Goal: Task Accomplishment & Management: Complete application form

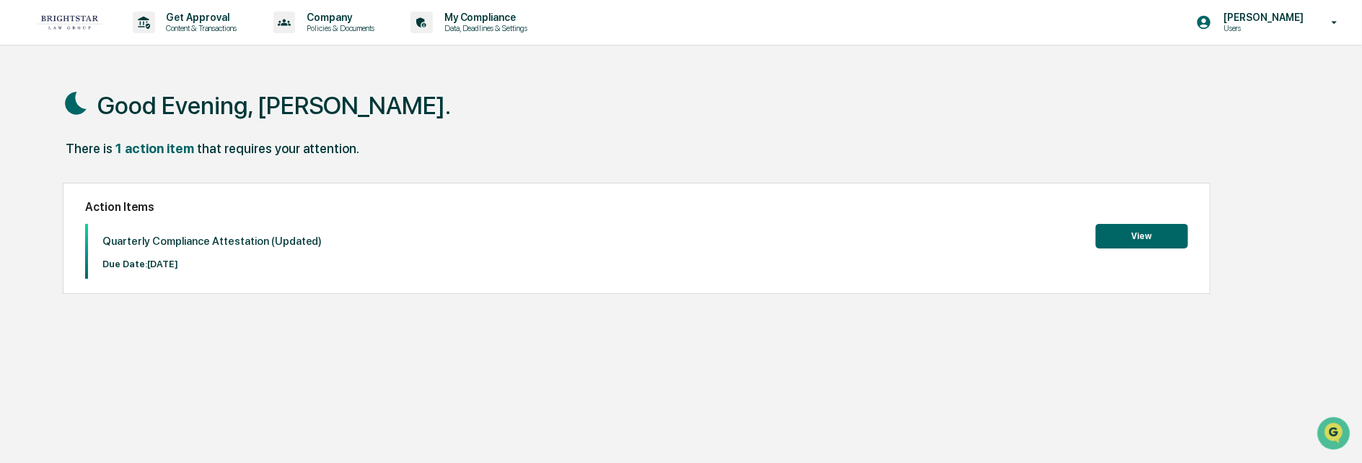
click at [1134, 232] on button "View" at bounding box center [1142, 236] width 92 height 25
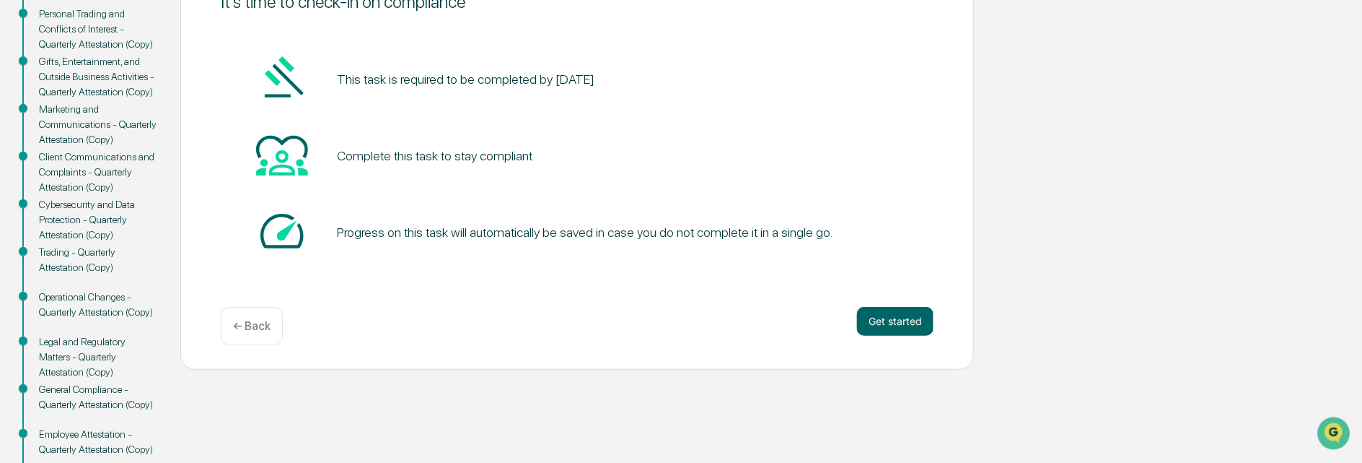
scroll to position [216, 0]
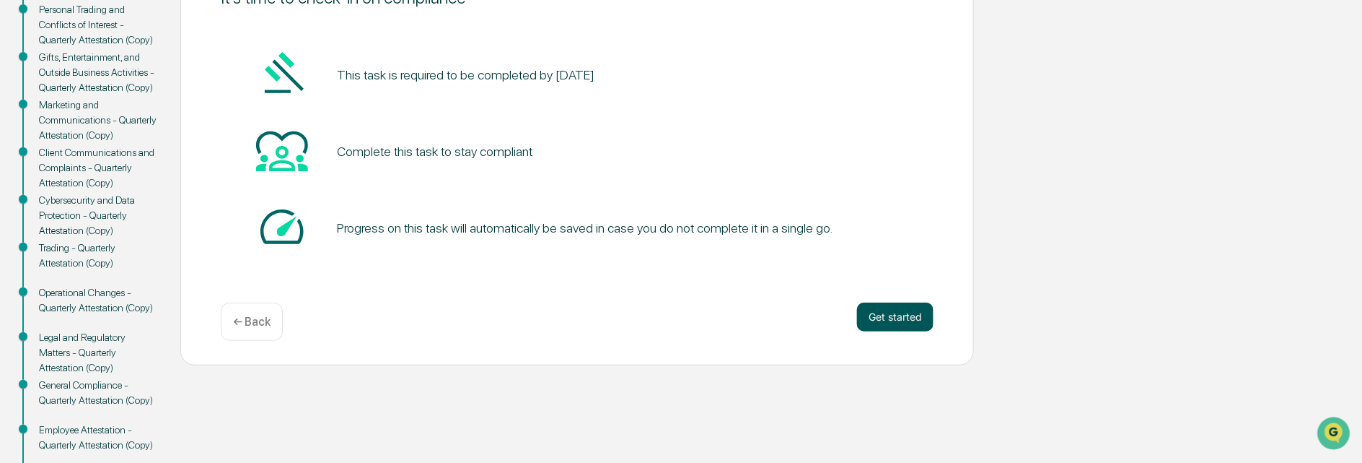
click at [898, 317] on button "Get started" at bounding box center [895, 316] width 76 height 29
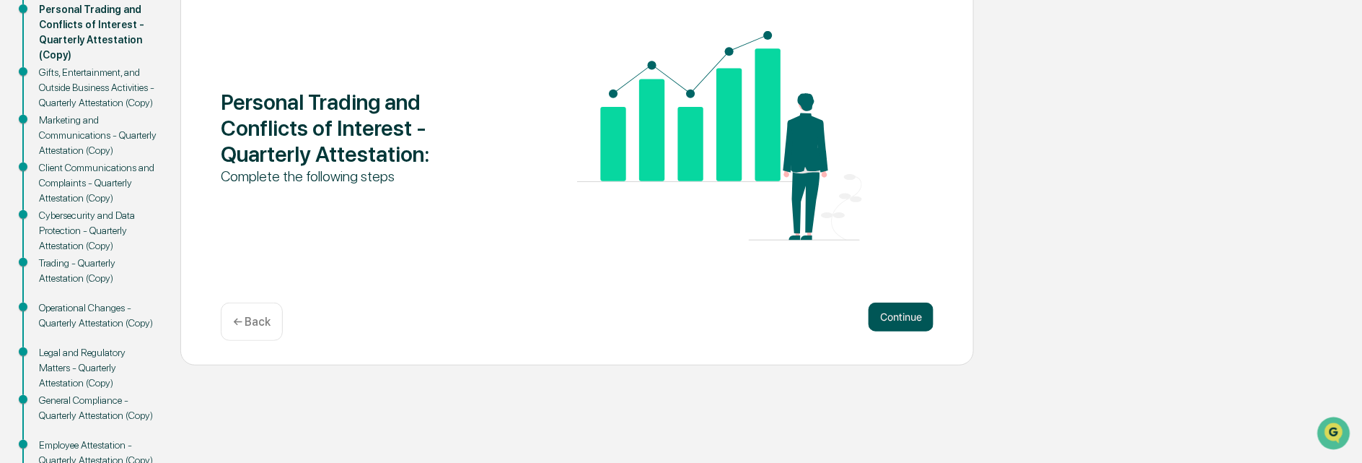
click at [887, 310] on button "Continue" at bounding box center [901, 316] width 65 height 29
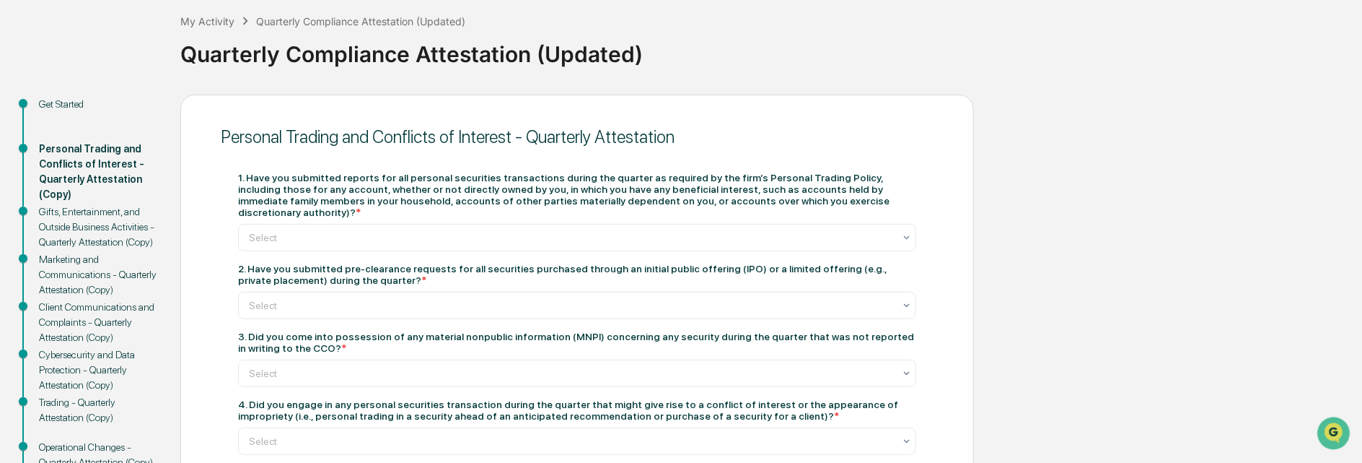
scroll to position [71, 0]
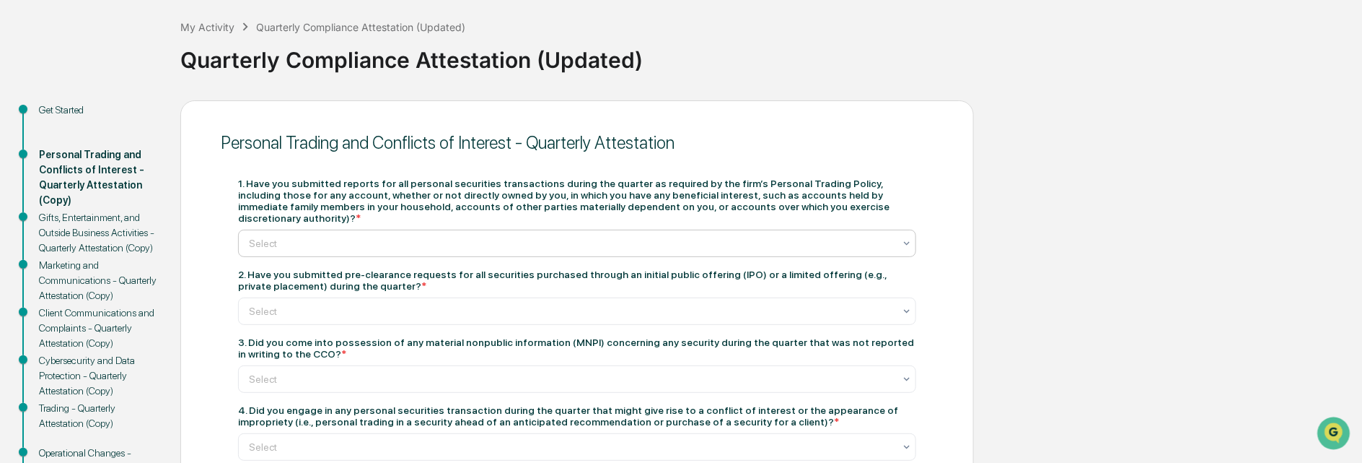
click at [907, 237] on icon at bounding box center [907, 243] width 12 height 12
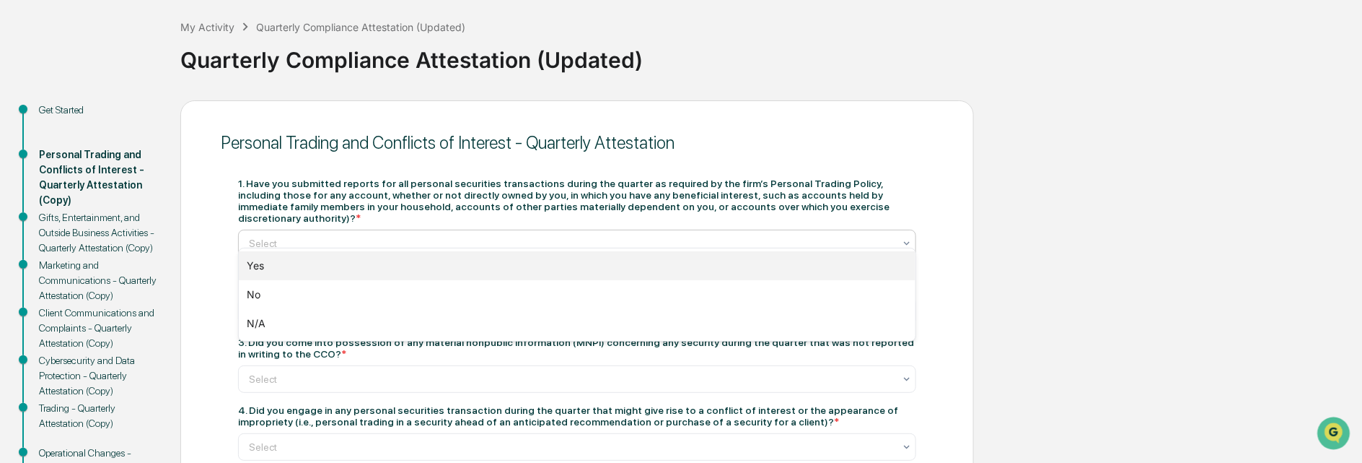
click at [278, 268] on div "Yes" at bounding box center [578, 265] width 678 height 29
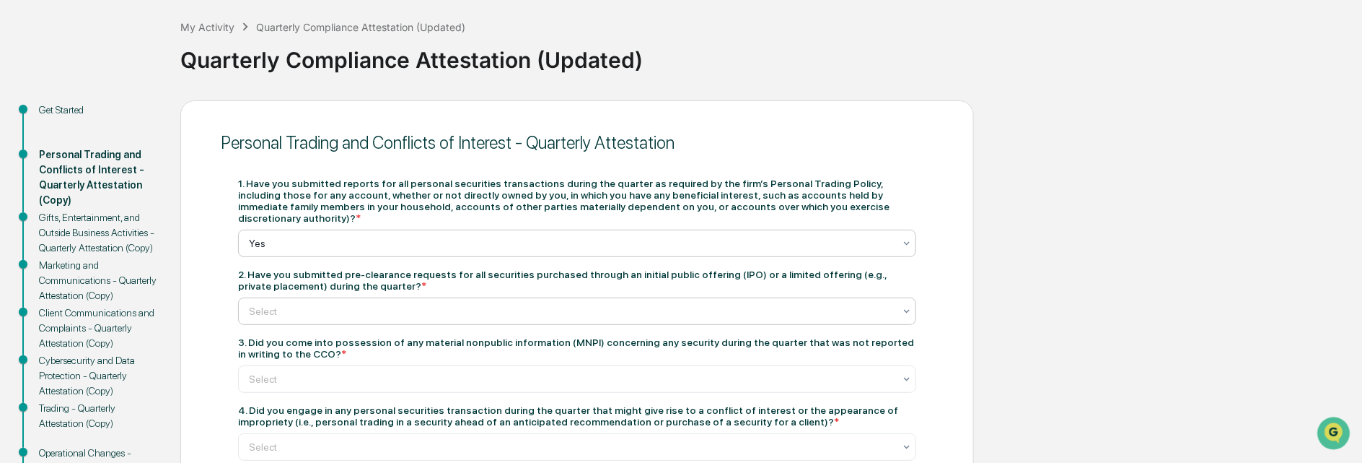
click at [901, 301] on div "Select" at bounding box center [571, 311] width 659 height 20
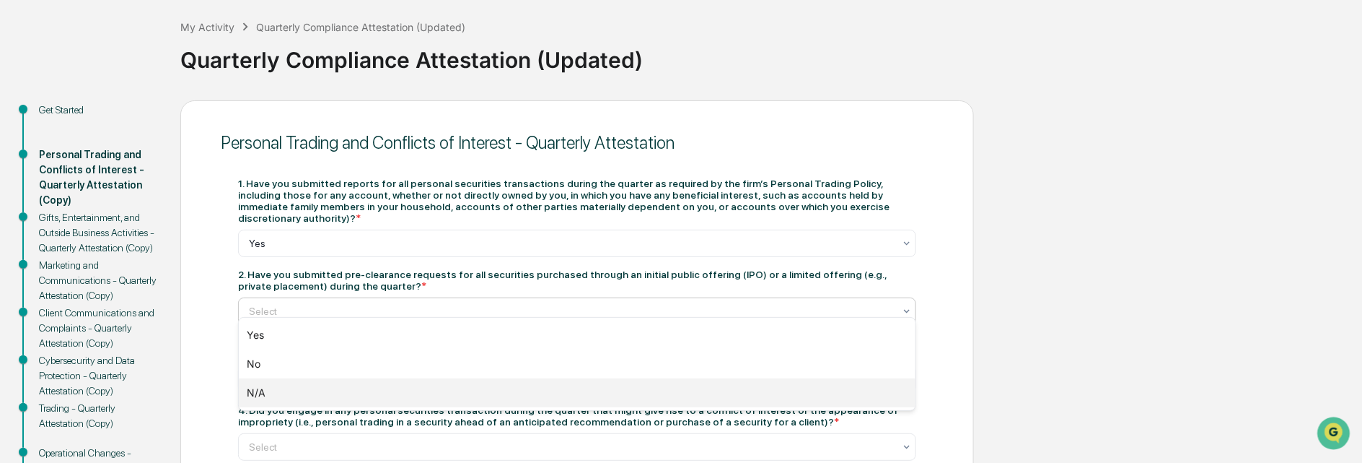
click at [261, 388] on div "N/A" at bounding box center [578, 392] width 678 height 29
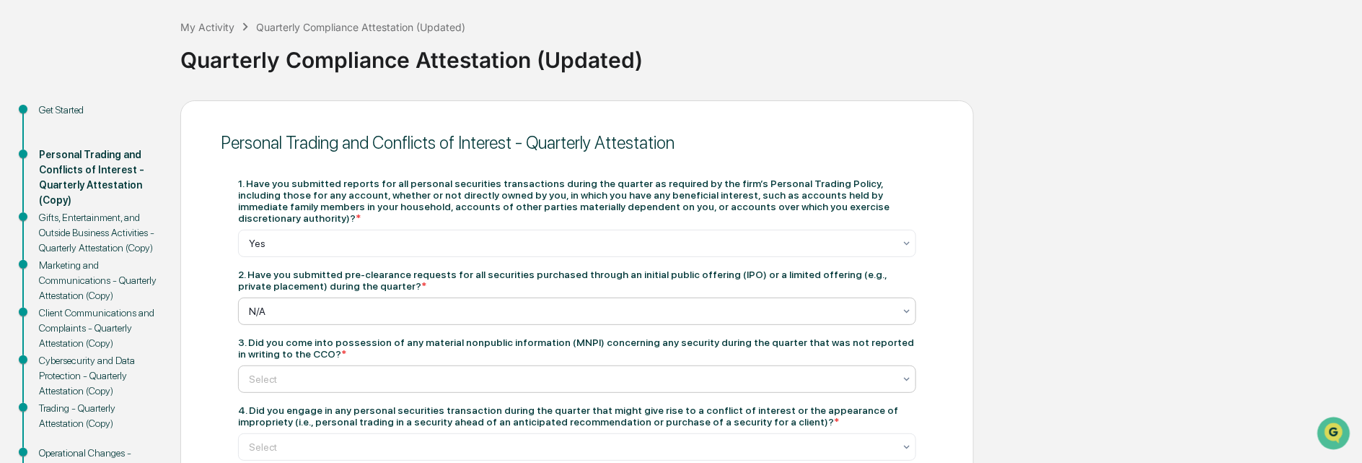
scroll to position [144, 0]
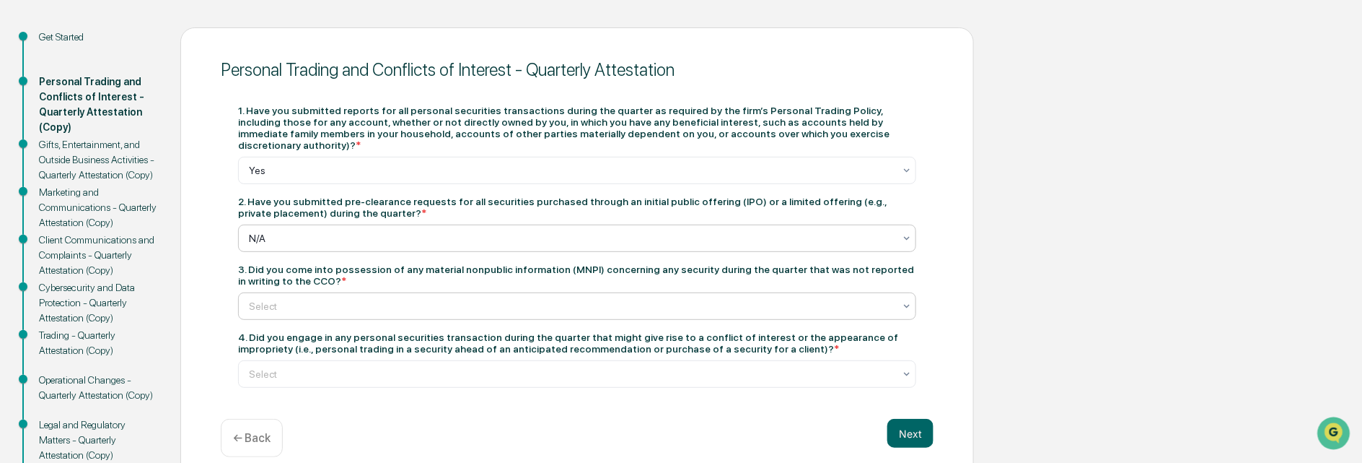
click at [902, 300] on icon at bounding box center [907, 306] width 12 height 12
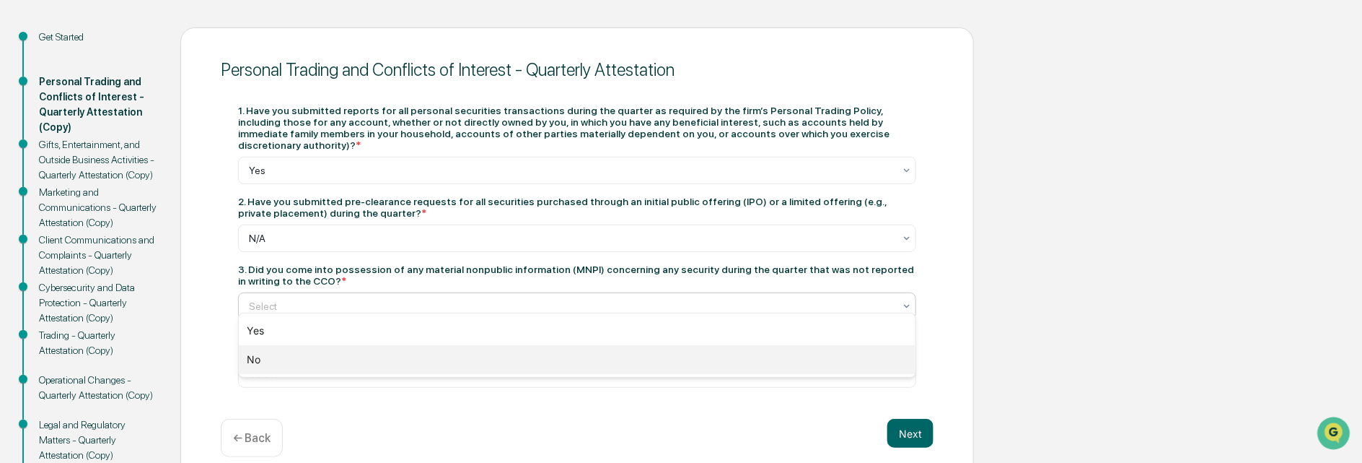
click at [260, 359] on div "No" at bounding box center [578, 359] width 678 height 29
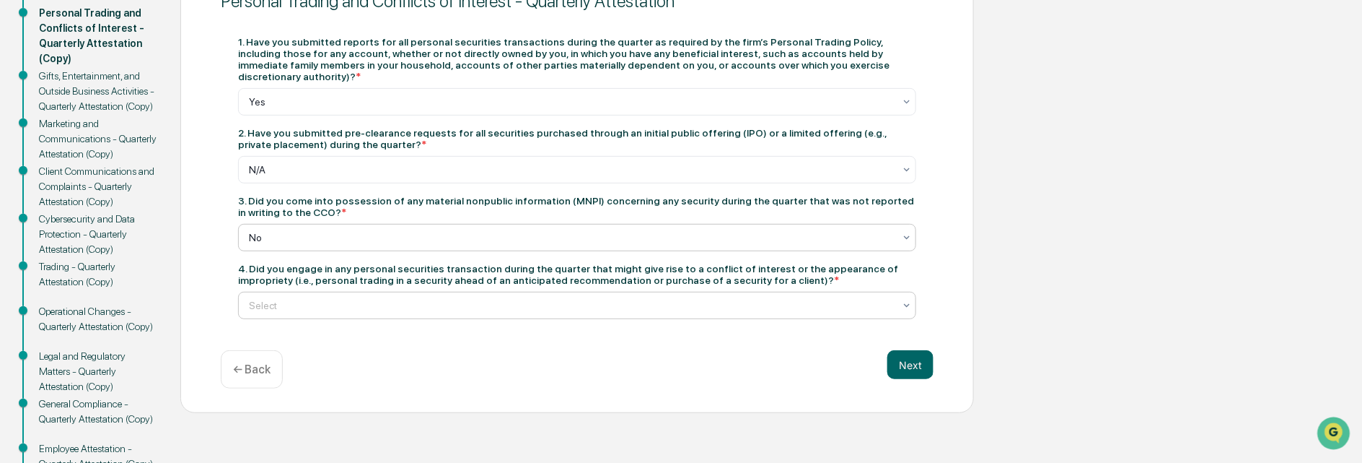
scroll to position [216, 0]
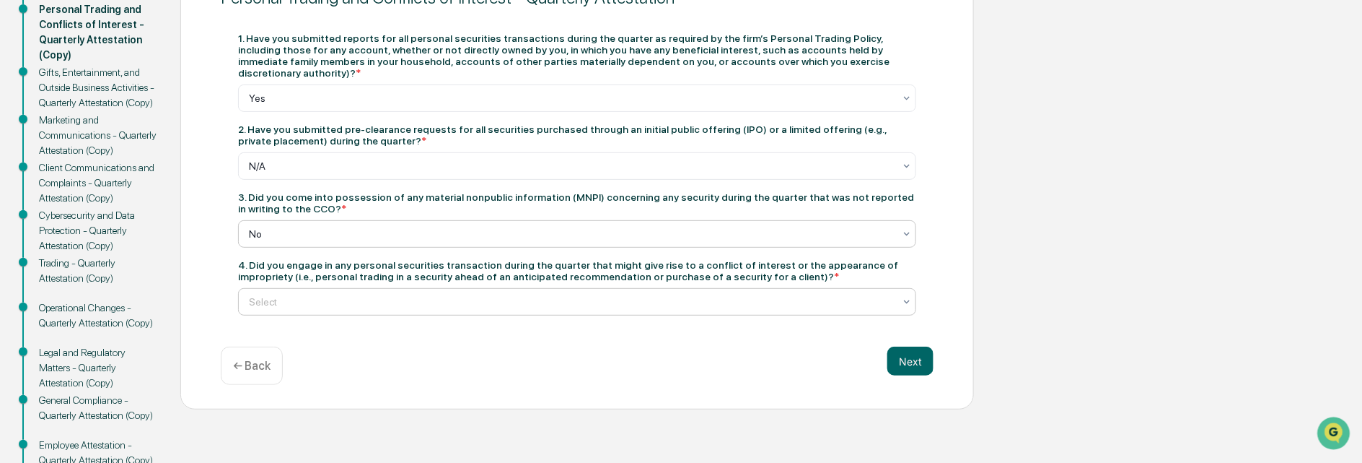
click at [903, 296] on icon at bounding box center [907, 302] width 12 height 12
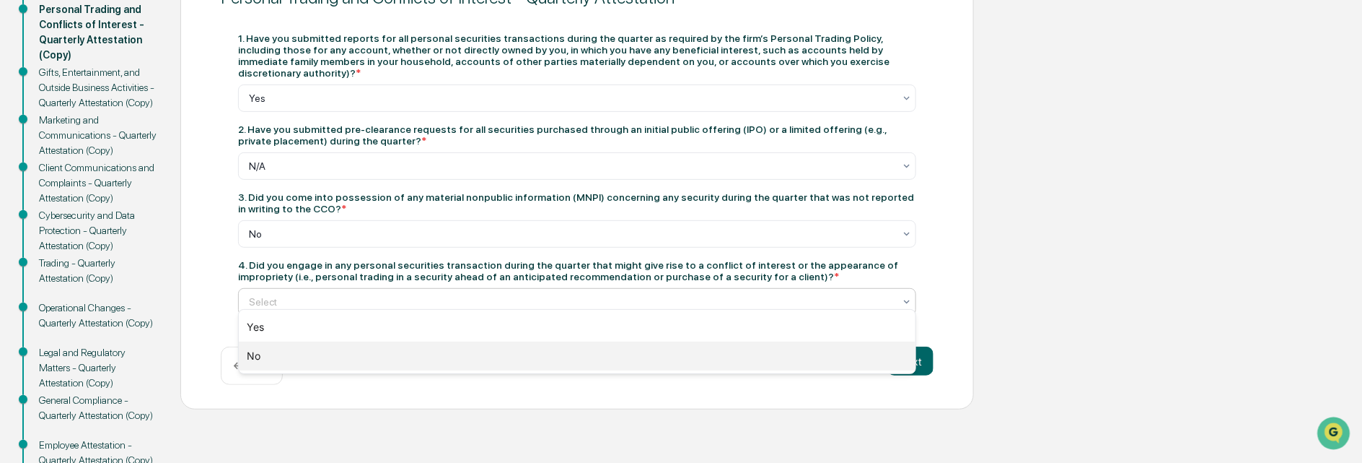
click at [255, 358] on div "No" at bounding box center [578, 355] width 678 height 29
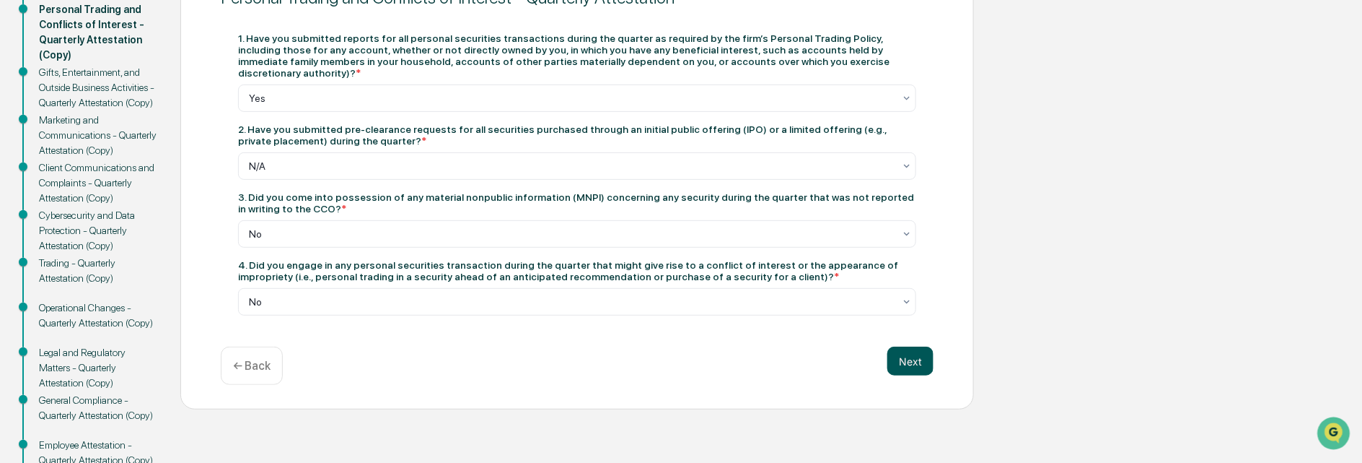
click at [906, 355] on button "Next" at bounding box center [910, 360] width 46 height 29
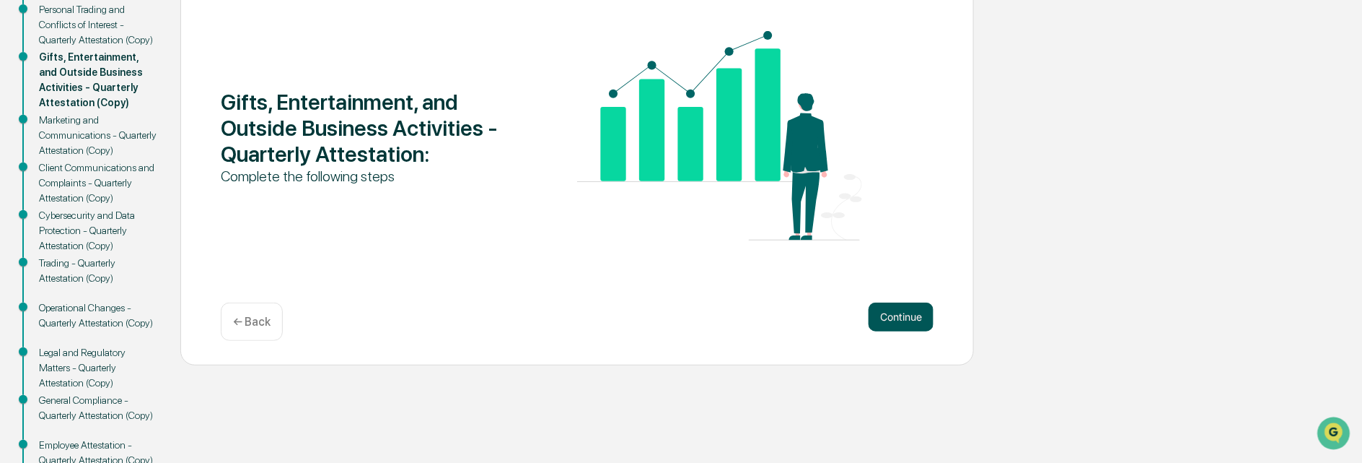
click at [883, 310] on button "Continue" at bounding box center [901, 316] width 65 height 29
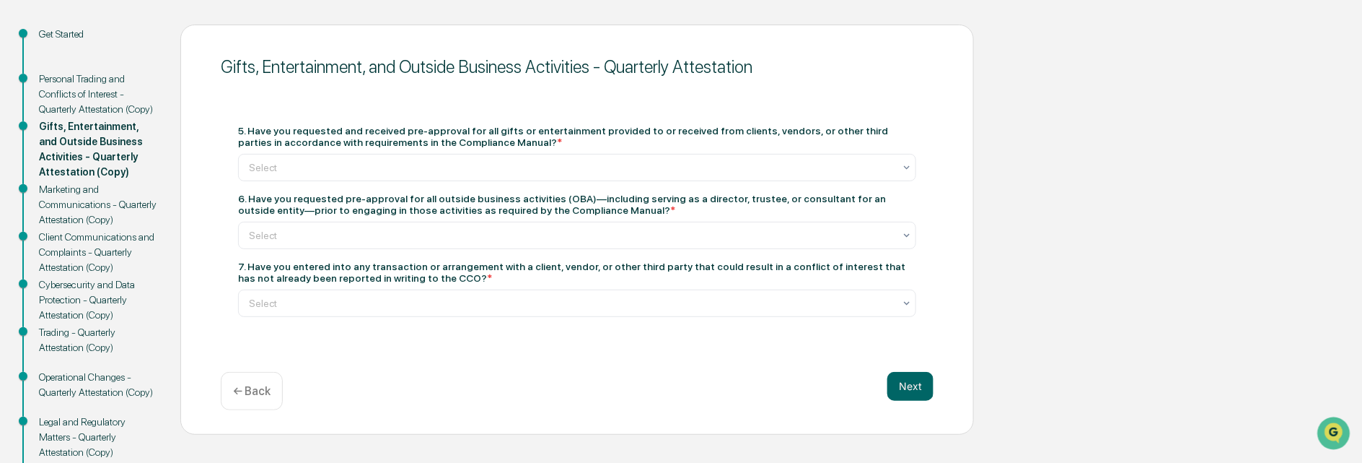
scroll to position [144, 0]
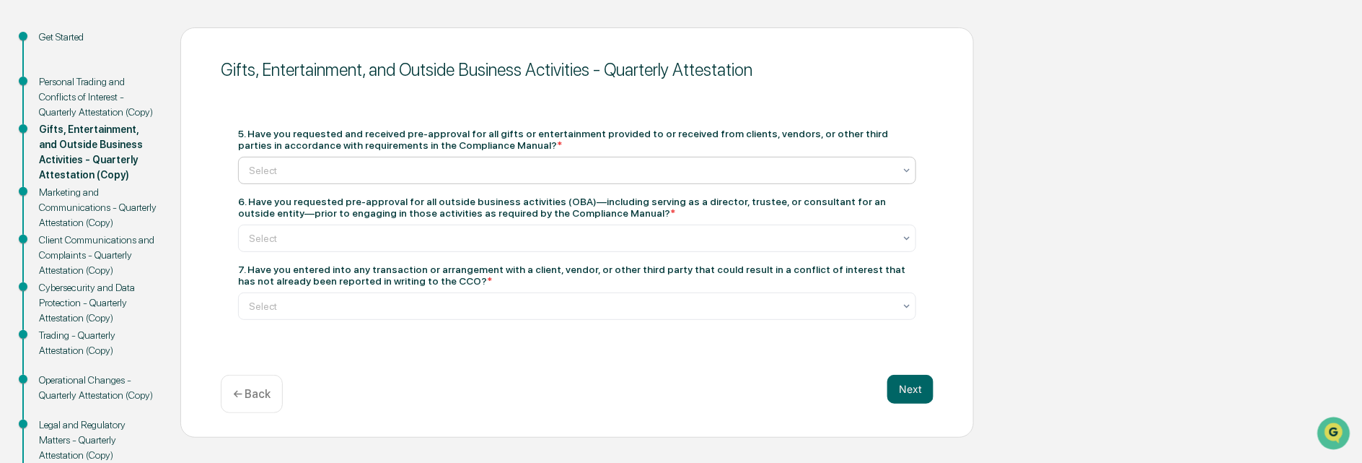
click at [906, 165] on icon at bounding box center [907, 171] width 12 height 12
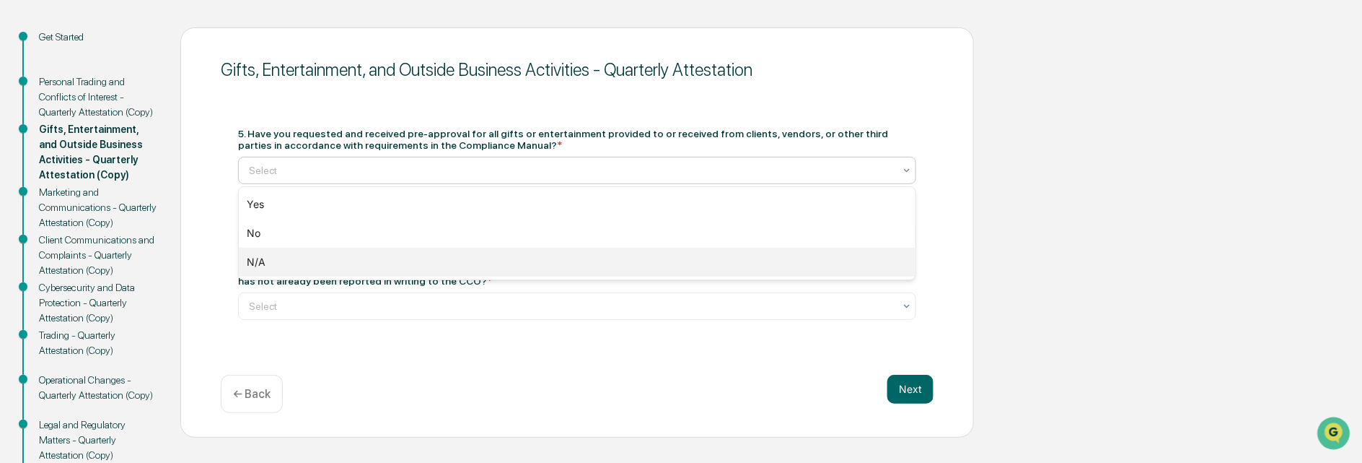
click at [268, 263] on div "N/A" at bounding box center [578, 261] width 678 height 29
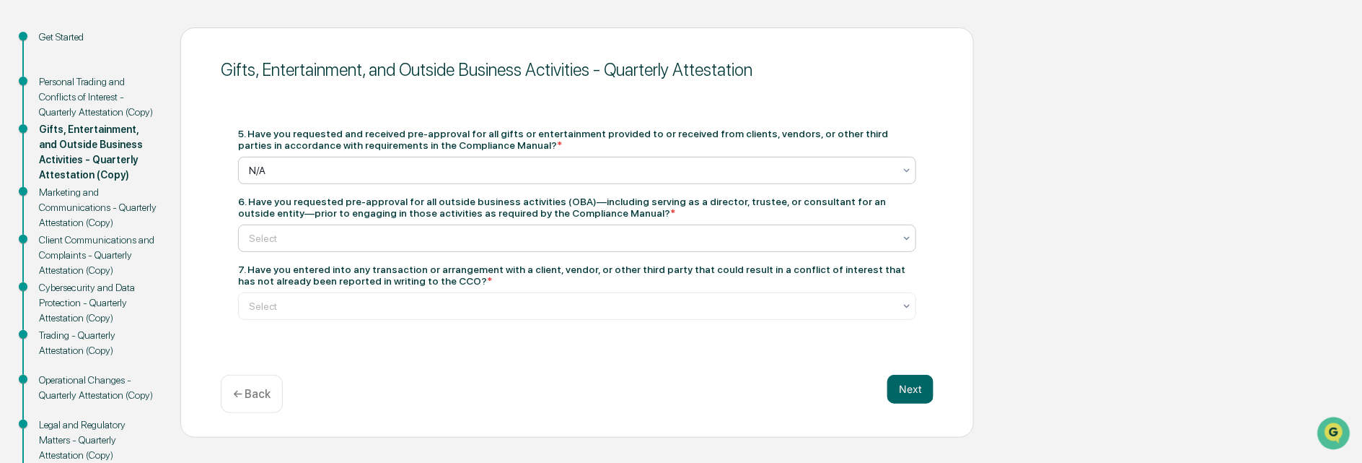
click at [905, 233] on icon at bounding box center [907, 238] width 12 height 12
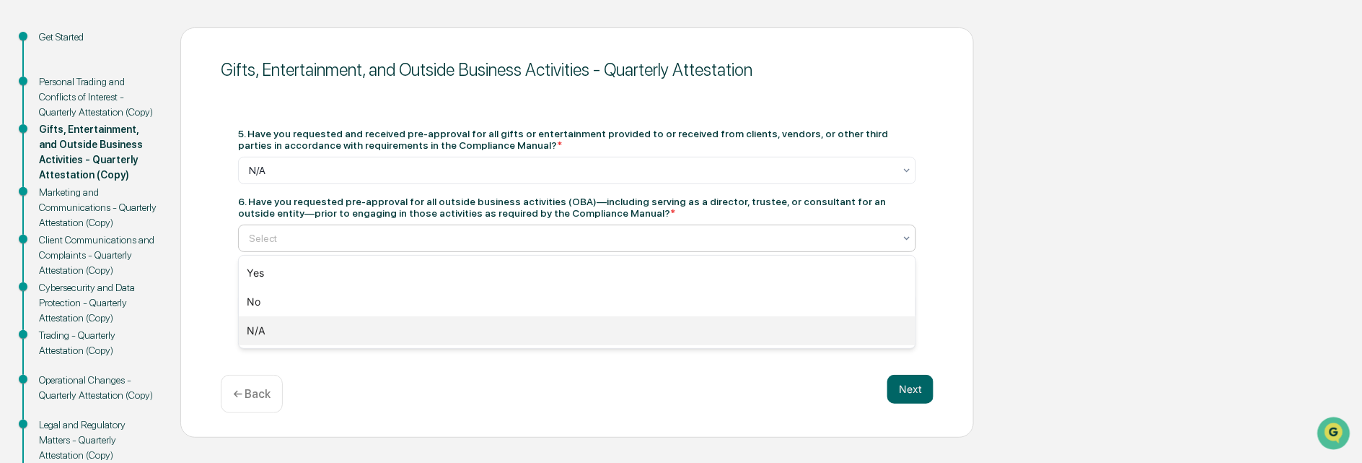
click at [255, 326] on div "N/A" at bounding box center [578, 330] width 678 height 29
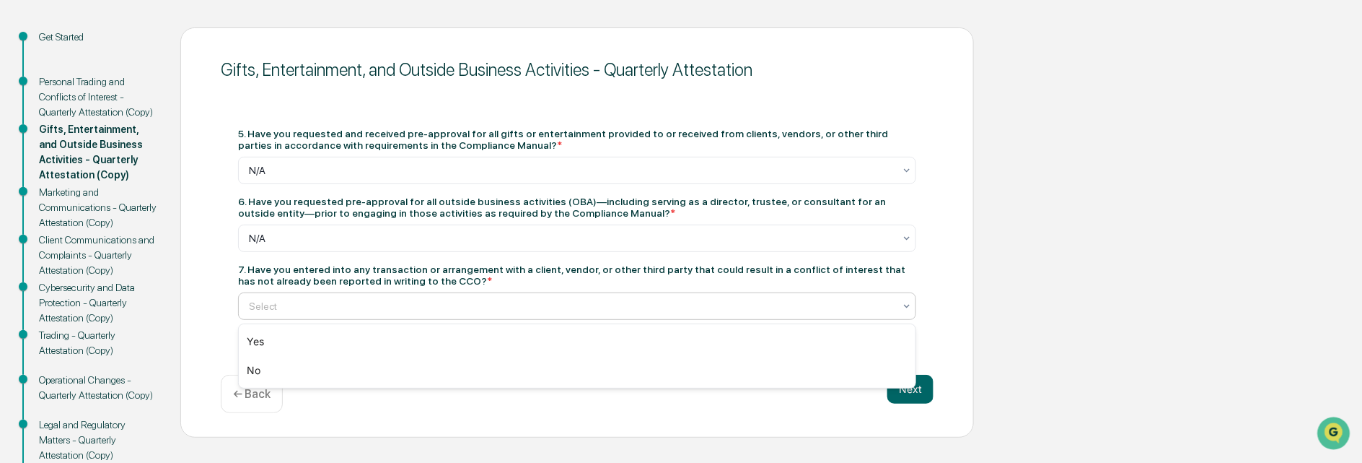
click at [908, 305] on icon at bounding box center [907, 306] width 12 height 12
click at [259, 369] on div "No" at bounding box center [578, 370] width 678 height 29
click at [907, 387] on button "Next" at bounding box center [910, 388] width 46 height 29
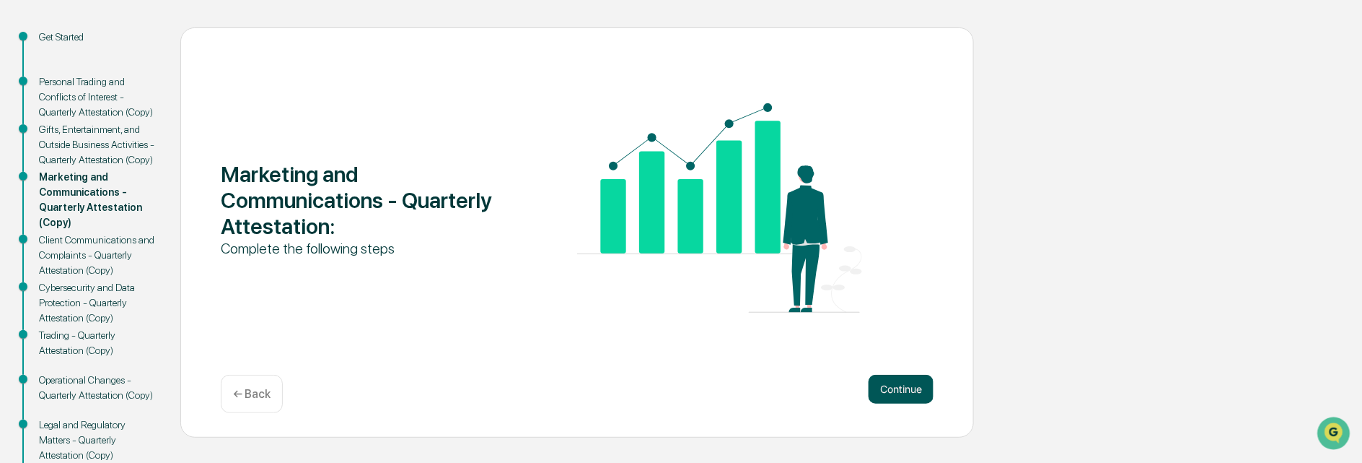
click at [885, 387] on button "Continue" at bounding box center [901, 388] width 65 height 29
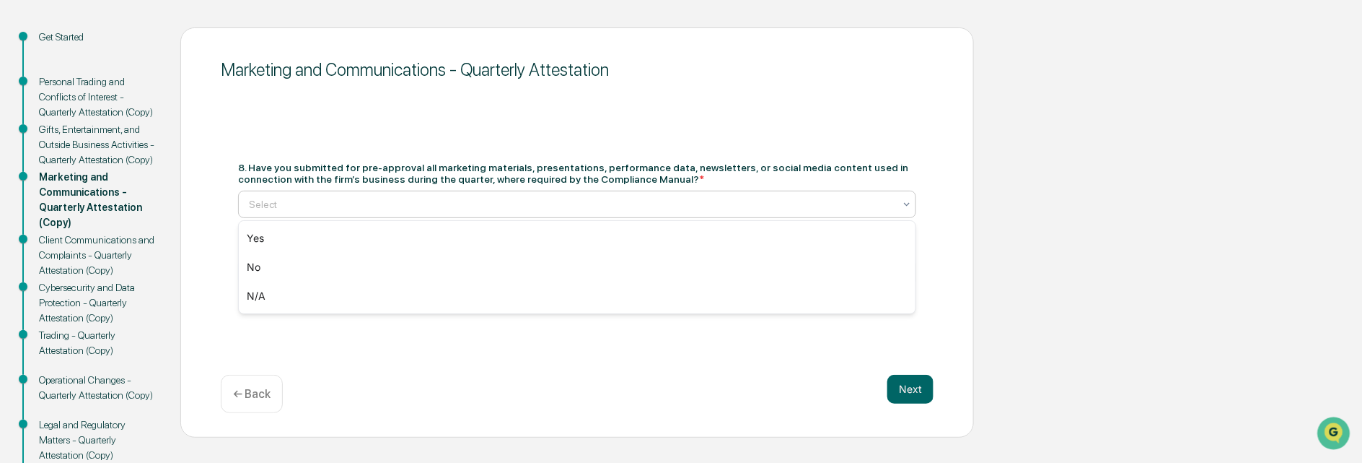
click at [302, 201] on div at bounding box center [571, 204] width 645 height 14
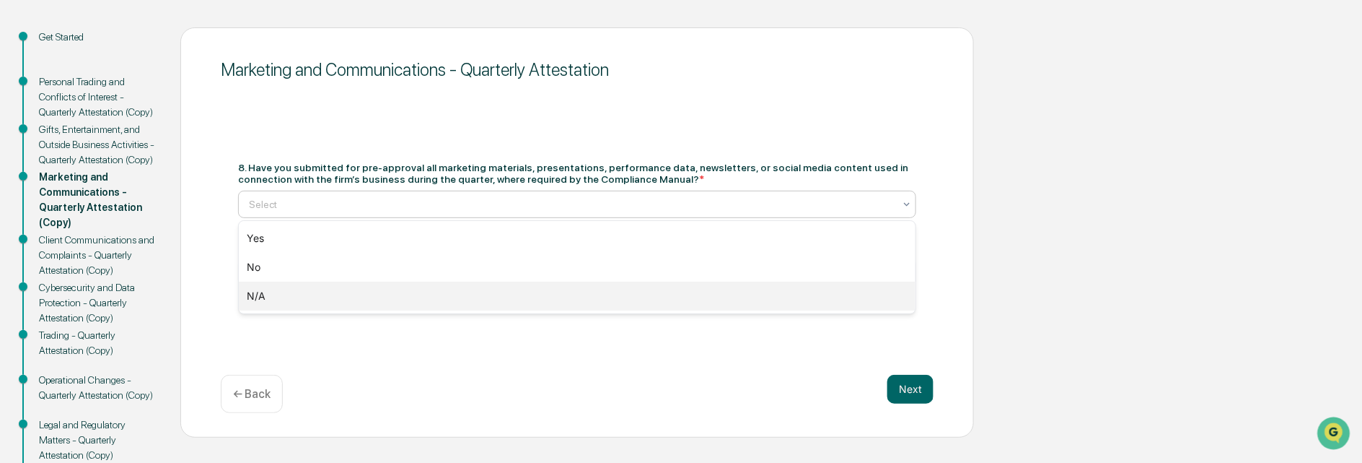
click at [255, 292] on div "N/A" at bounding box center [578, 295] width 678 height 29
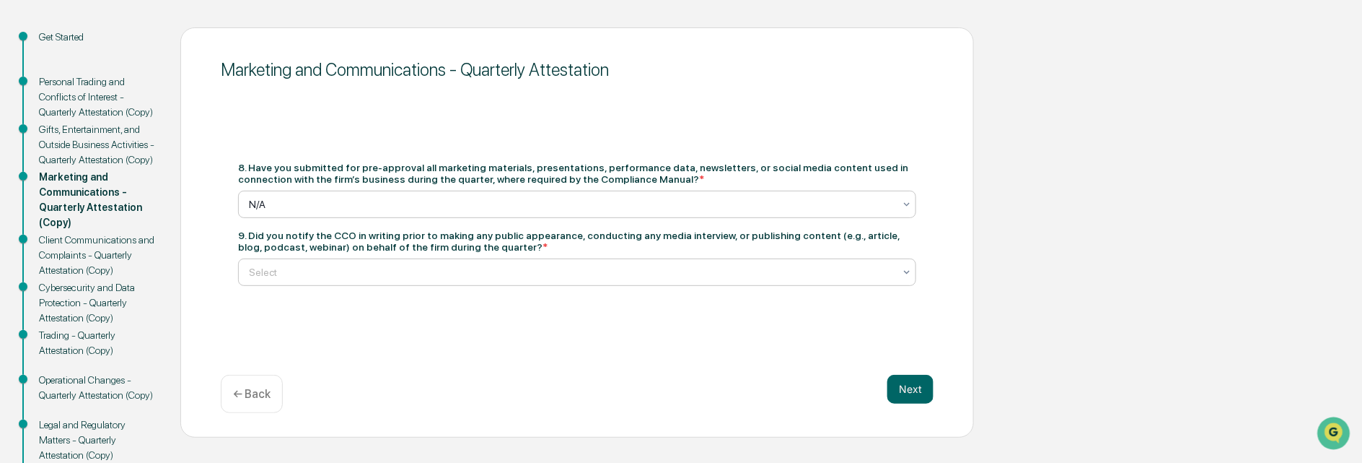
click at [278, 275] on div at bounding box center [571, 272] width 645 height 14
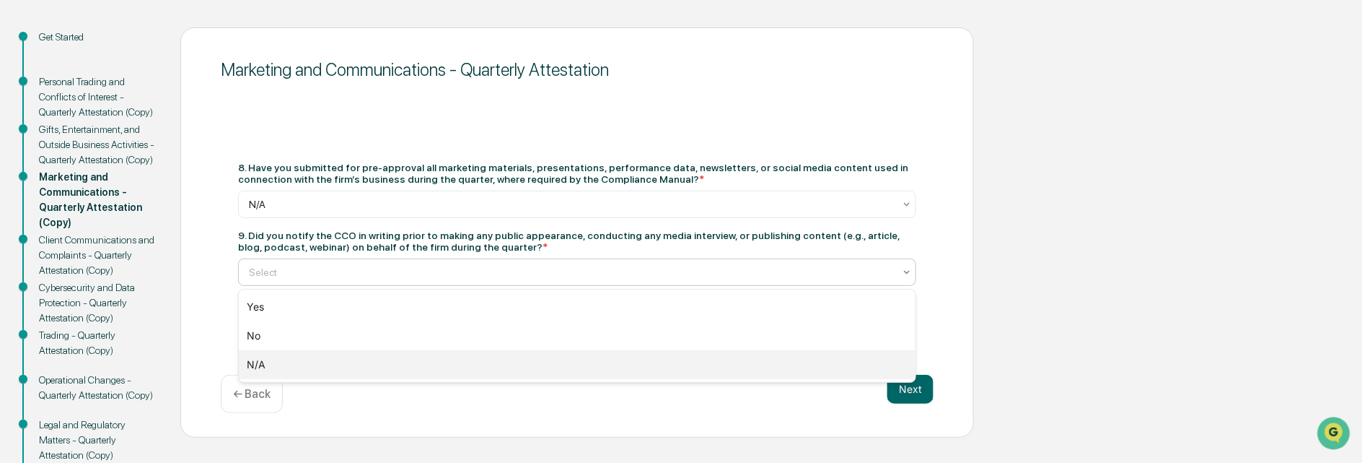
click at [249, 356] on div "N/A" at bounding box center [578, 364] width 678 height 29
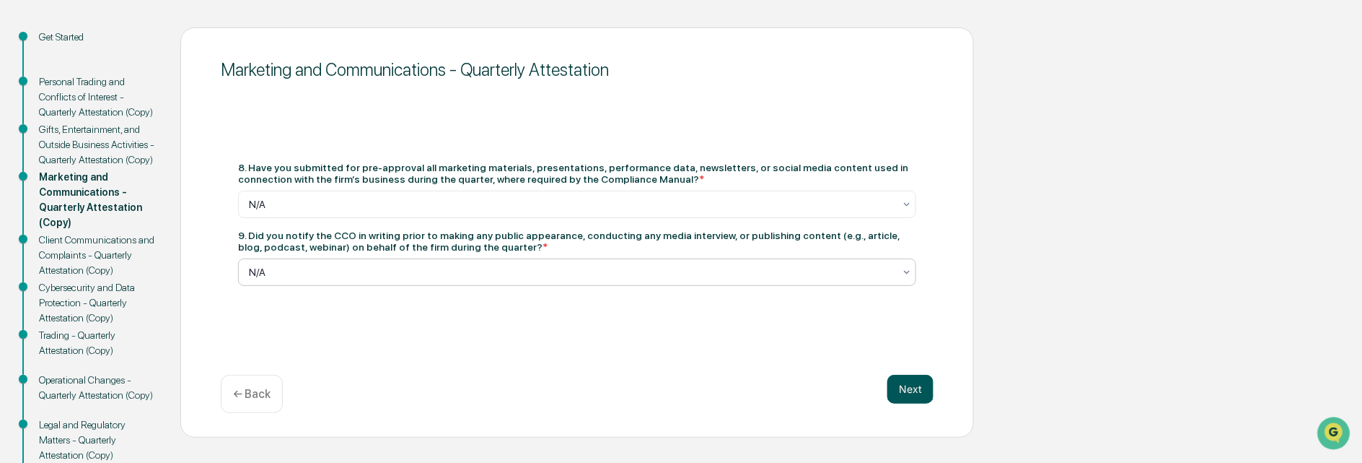
click at [912, 381] on button "Next" at bounding box center [910, 388] width 46 height 29
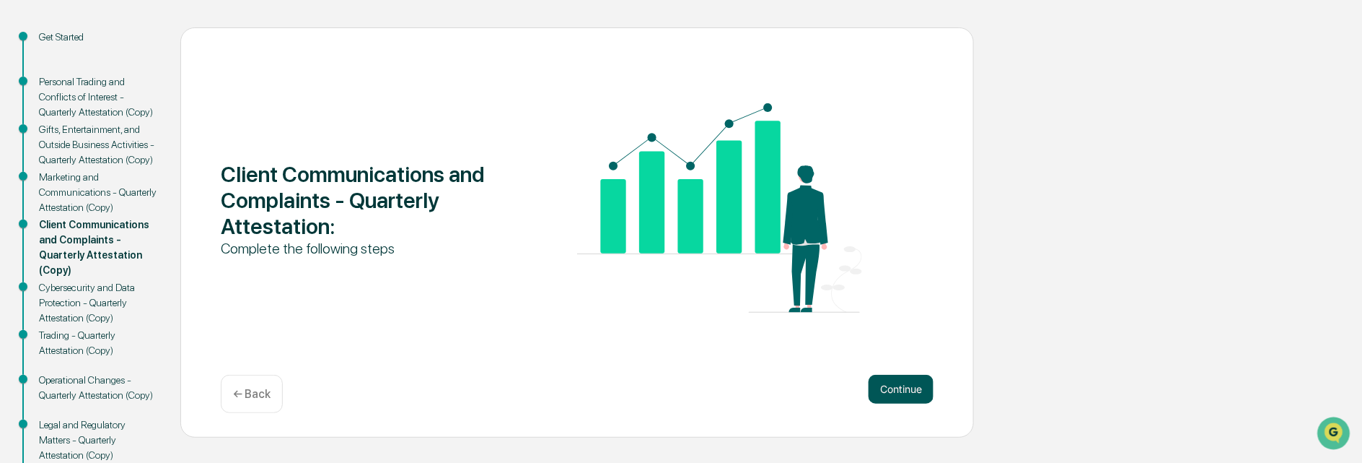
click at [888, 394] on button "Continue" at bounding box center [901, 388] width 65 height 29
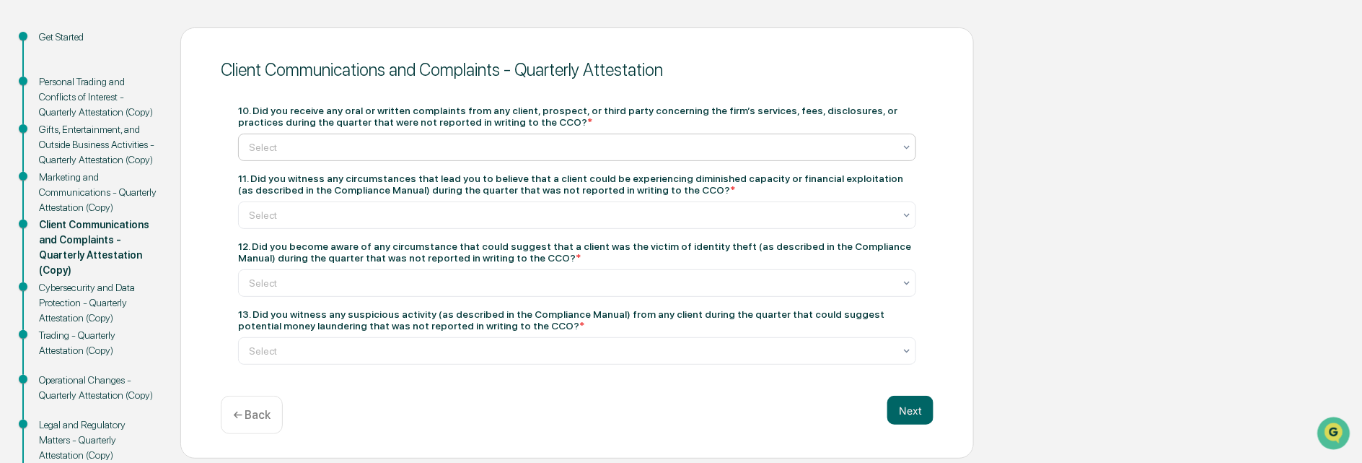
click at [903, 141] on icon at bounding box center [907, 147] width 12 height 12
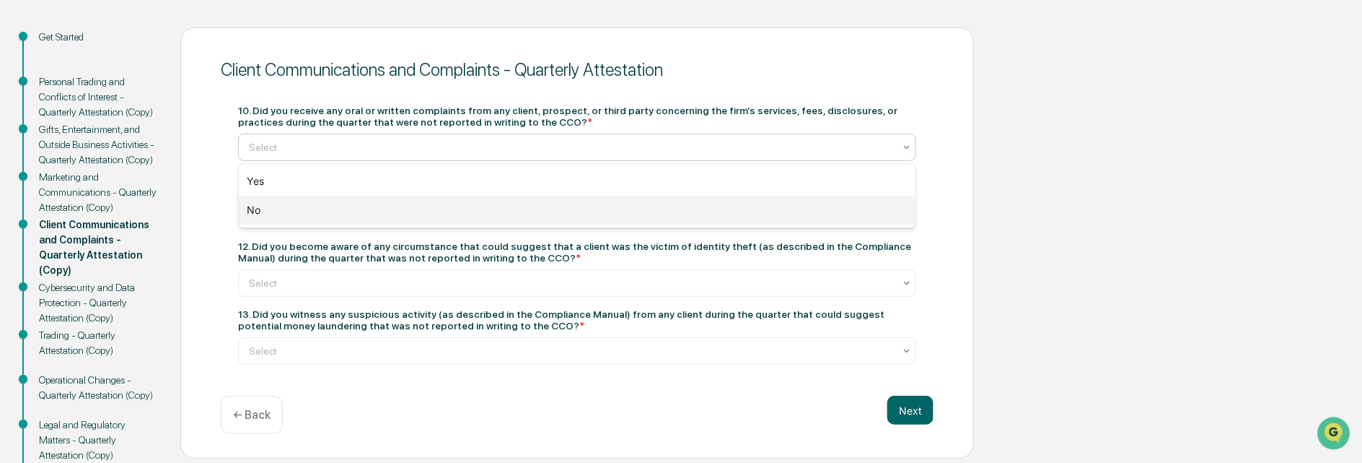
click at [259, 209] on div "No" at bounding box center [578, 210] width 678 height 29
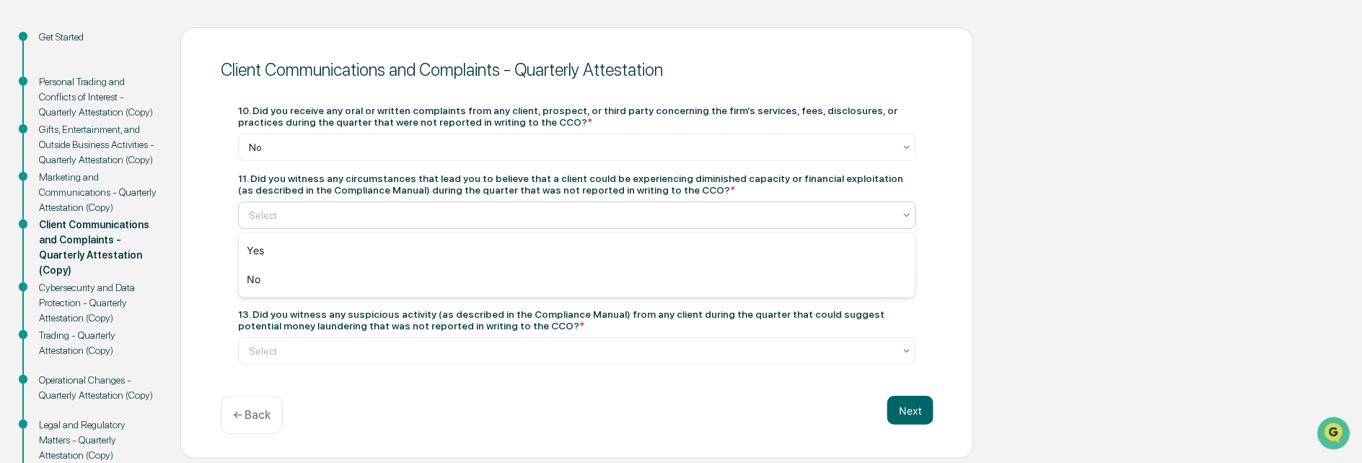
click at [906, 211] on icon at bounding box center [907, 215] width 12 height 12
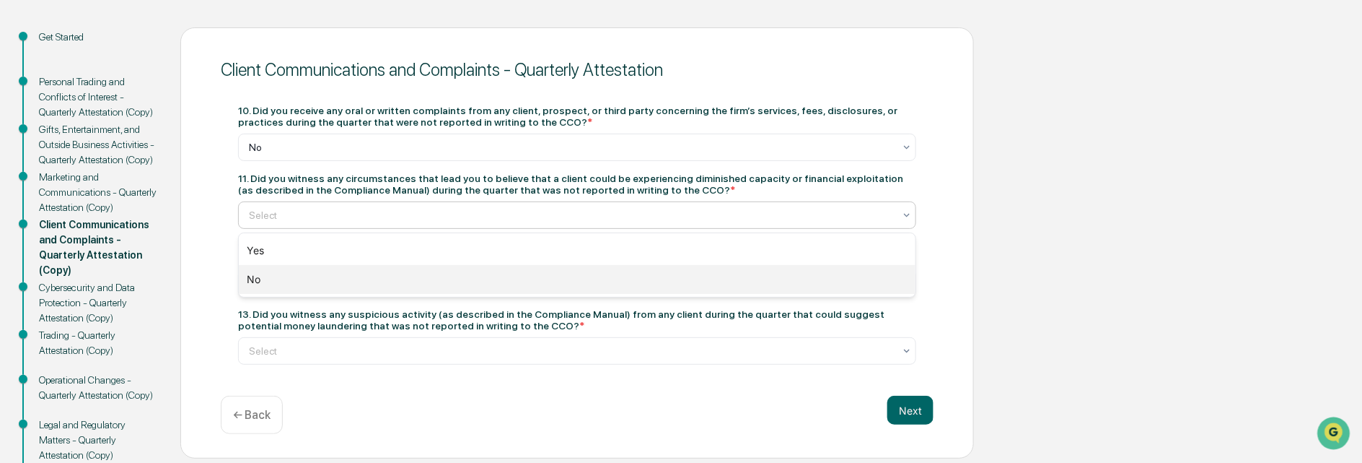
click at [261, 278] on div "No" at bounding box center [578, 279] width 678 height 29
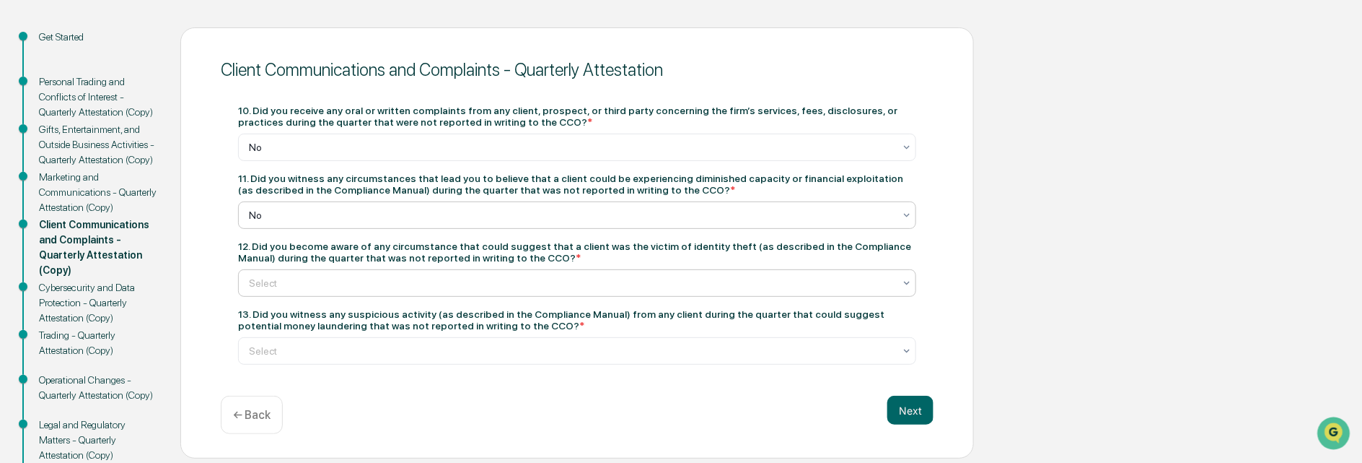
click at [904, 279] on icon at bounding box center [907, 283] width 12 height 12
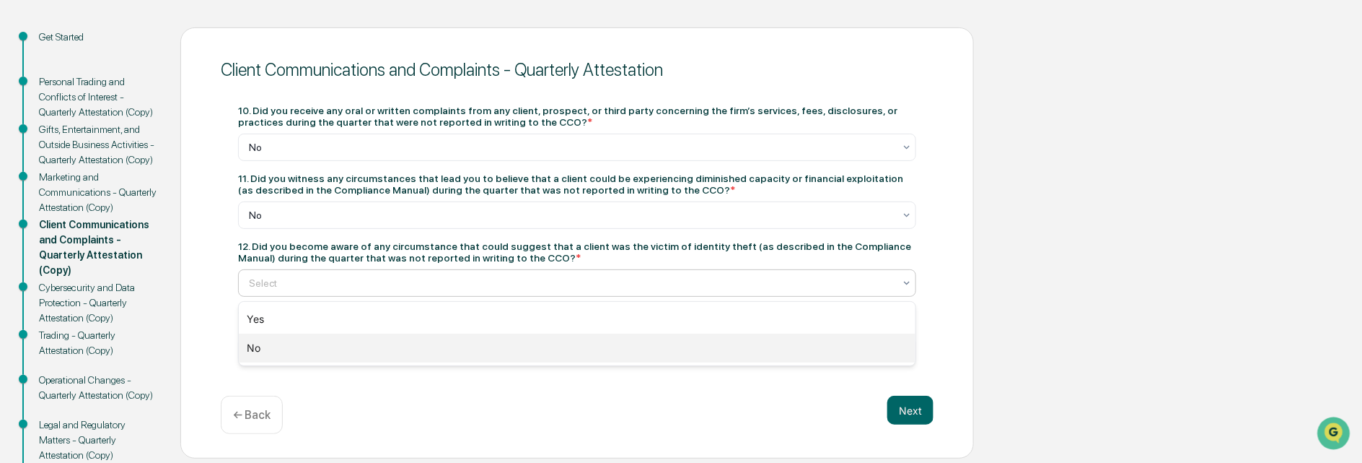
click at [258, 343] on div "No" at bounding box center [578, 347] width 678 height 29
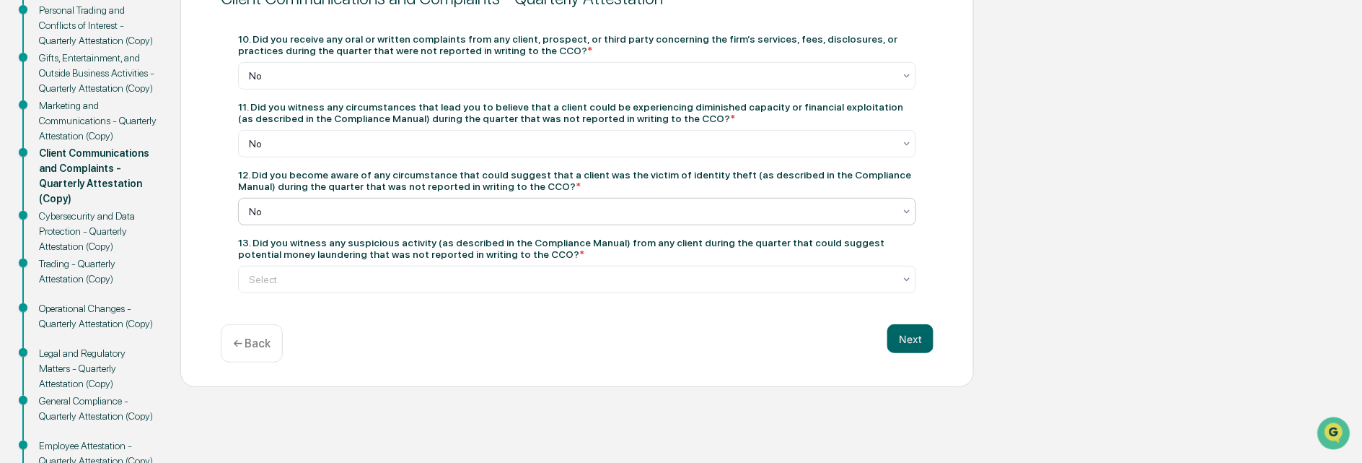
scroll to position [216, 0]
click at [900, 280] on div "Select" at bounding box center [571, 278] width 659 height 20
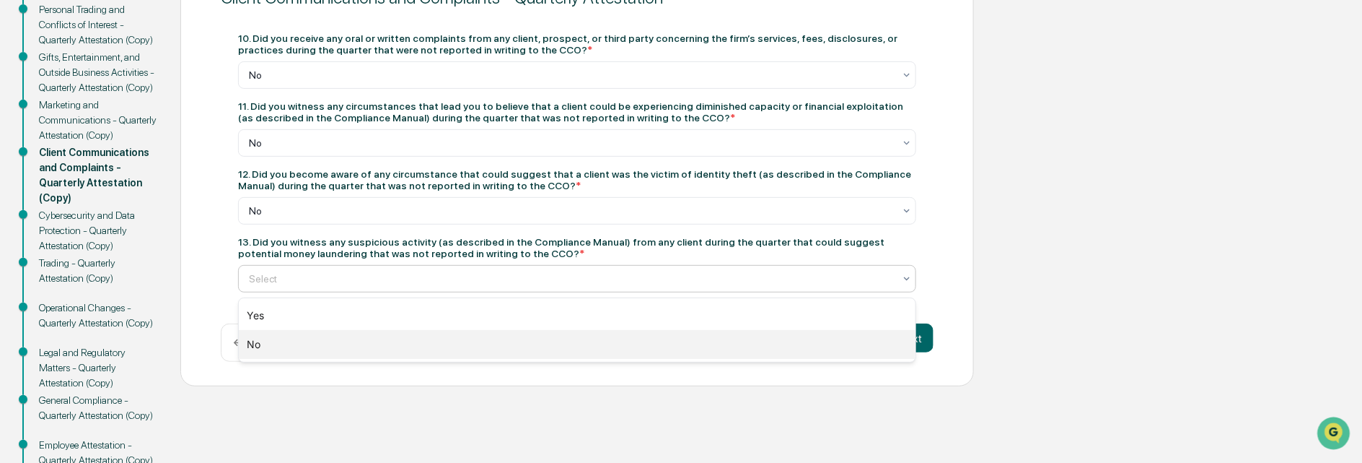
click at [255, 341] on div "No" at bounding box center [578, 344] width 678 height 29
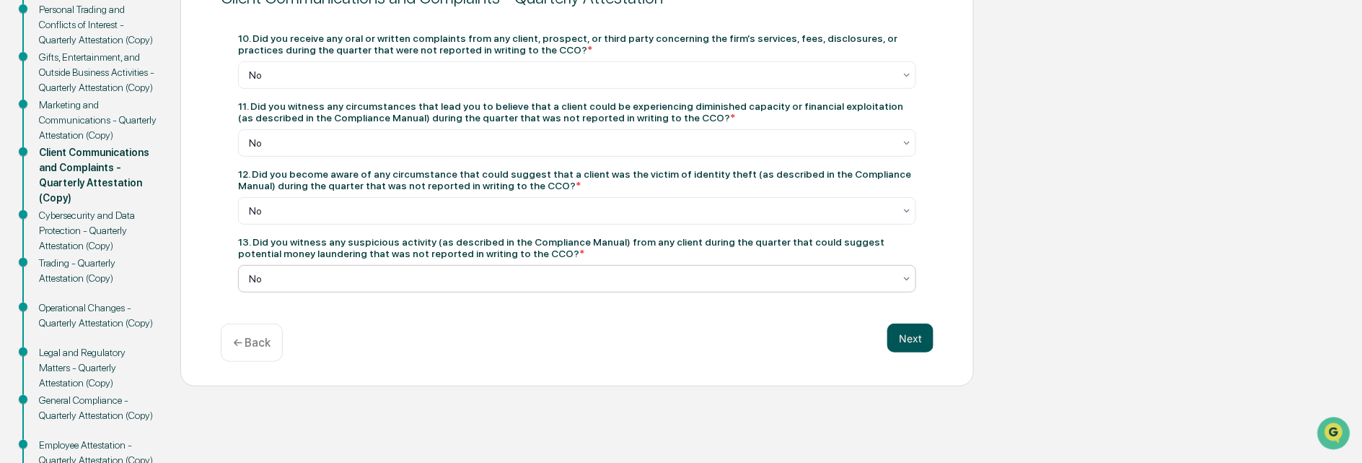
click at [906, 341] on button "Next" at bounding box center [910, 337] width 46 height 29
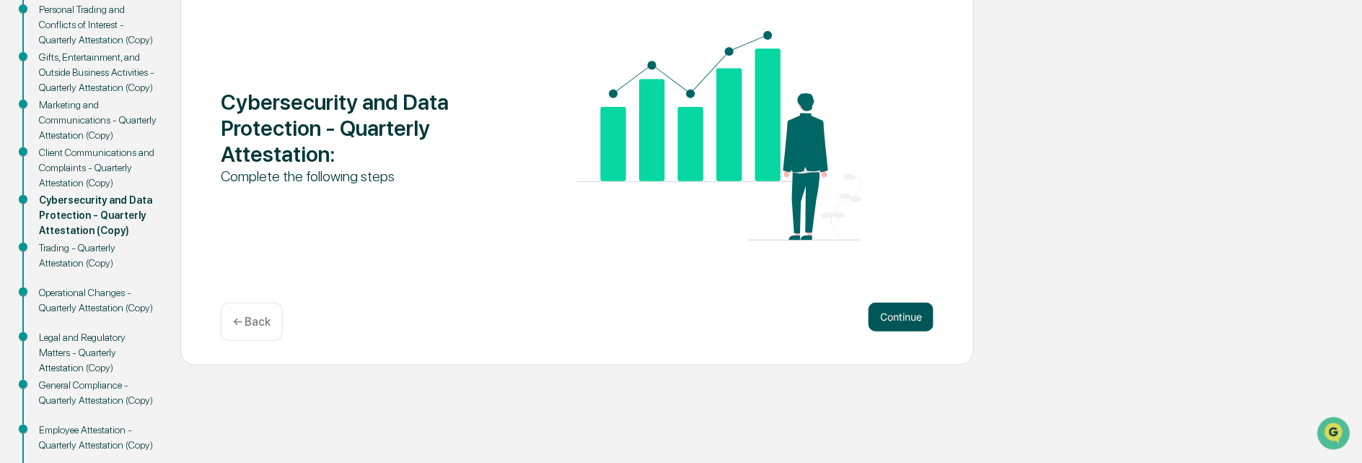
click at [906, 316] on button "Continue" at bounding box center [901, 316] width 65 height 29
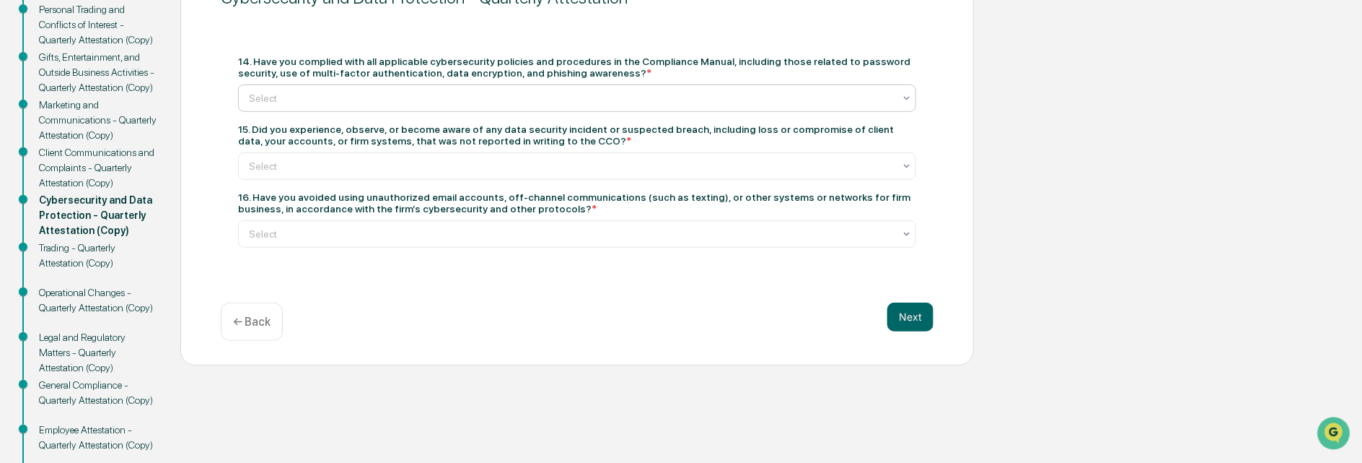
click at [901, 100] on div "Select" at bounding box center [571, 98] width 659 height 20
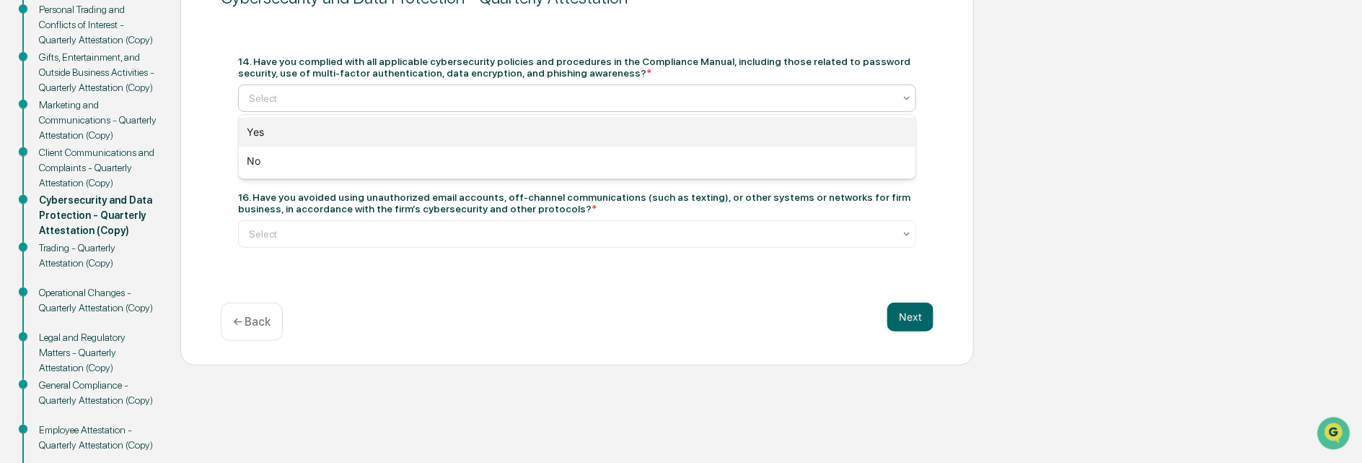
click at [263, 129] on div "Yes" at bounding box center [578, 132] width 678 height 29
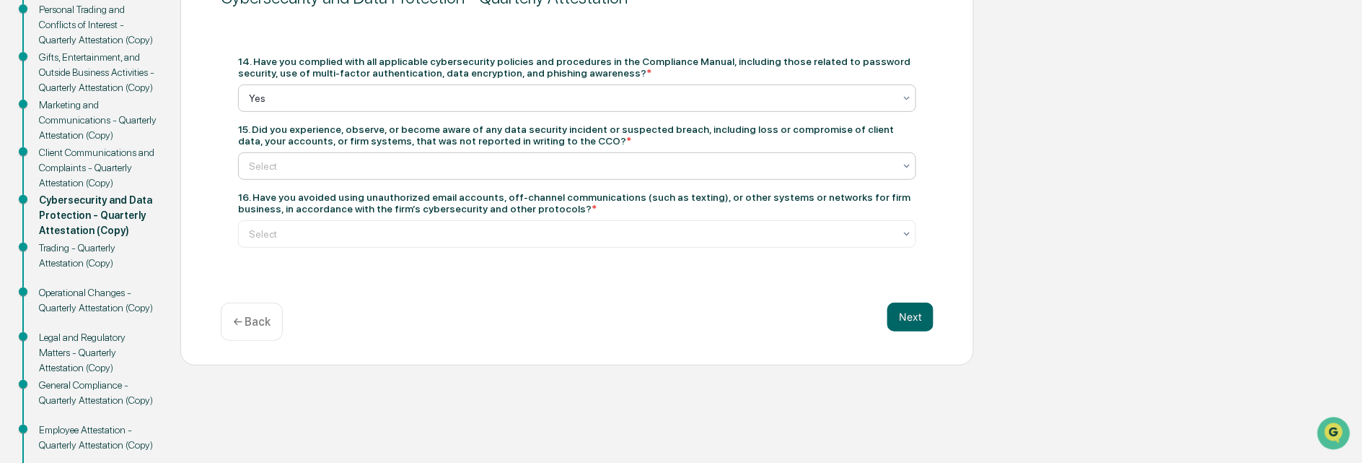
click at [267, 170] on div at bounding box center [571, 166] width 645 height 14
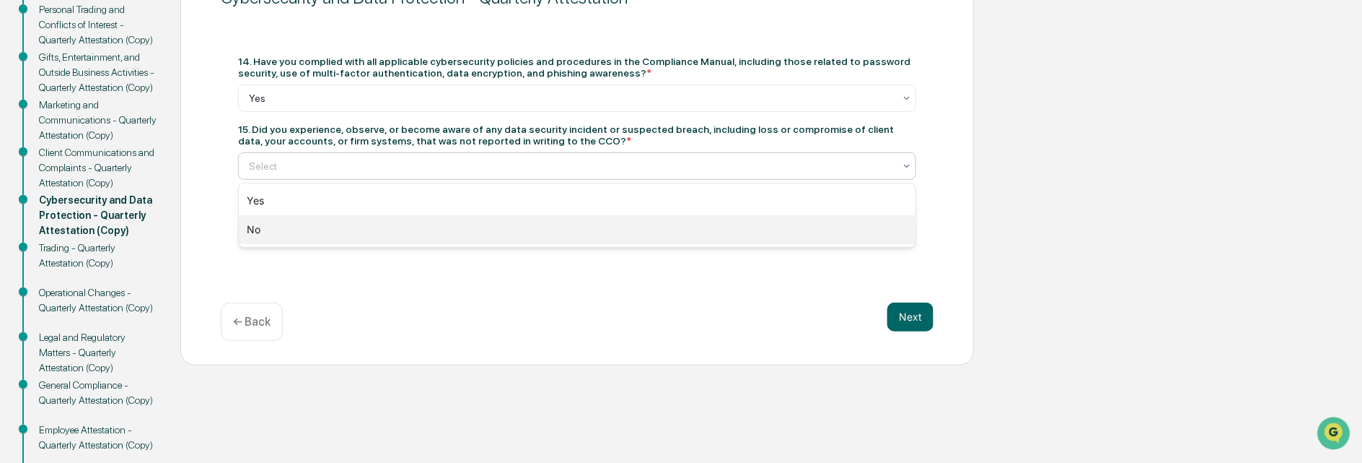
click at [255, 234] on div "No" at bounding box center [578, 229] width 678 height 29
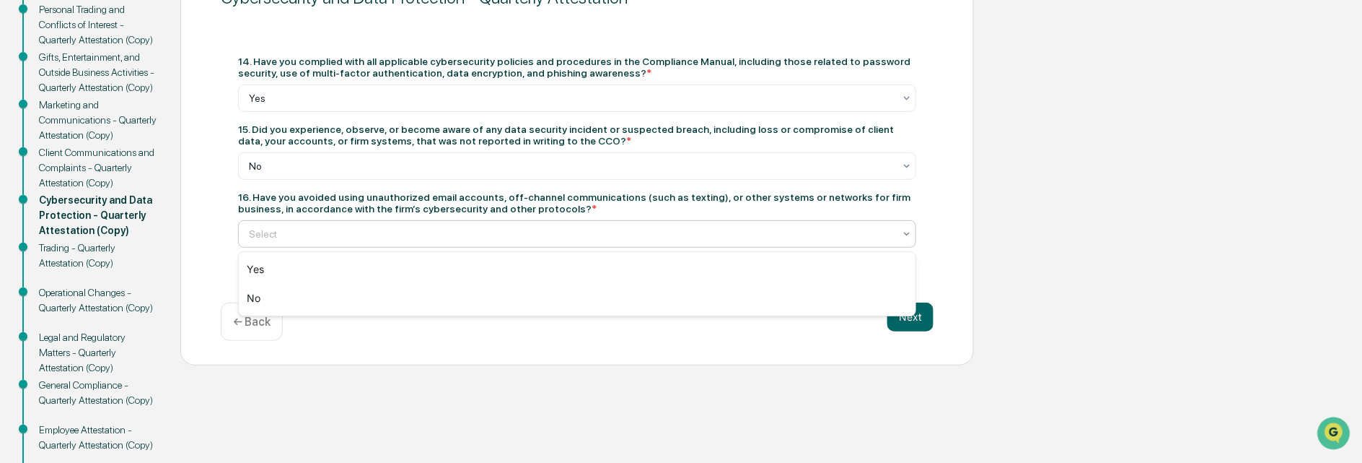
click at [286, 232] on div at bounding box center [571, 234] width 645 height 14
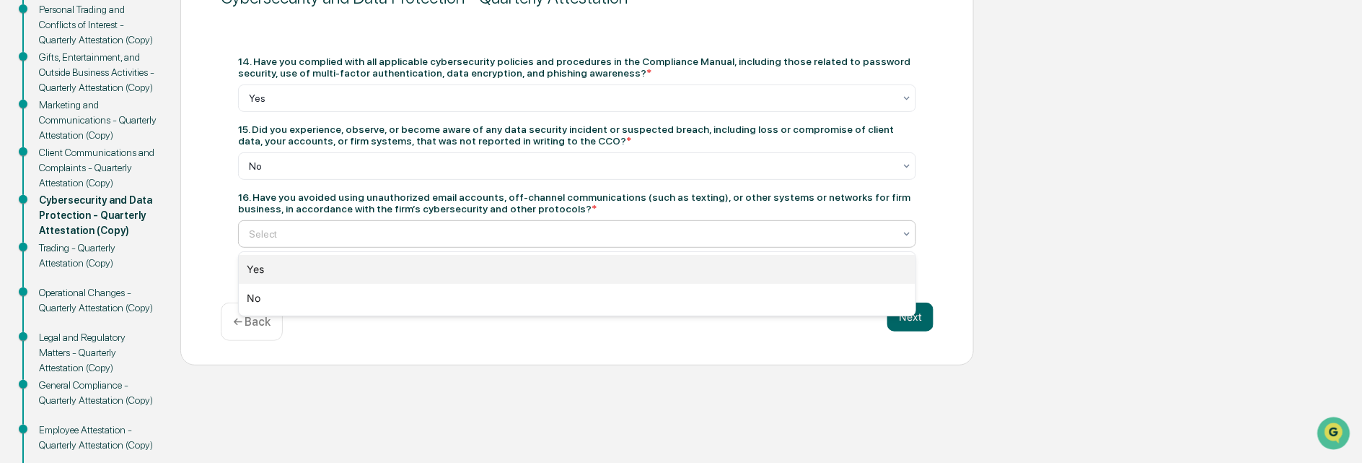
click at [263, 268] on div "Yes" at bounding box center [578, 269] width 678 height 29
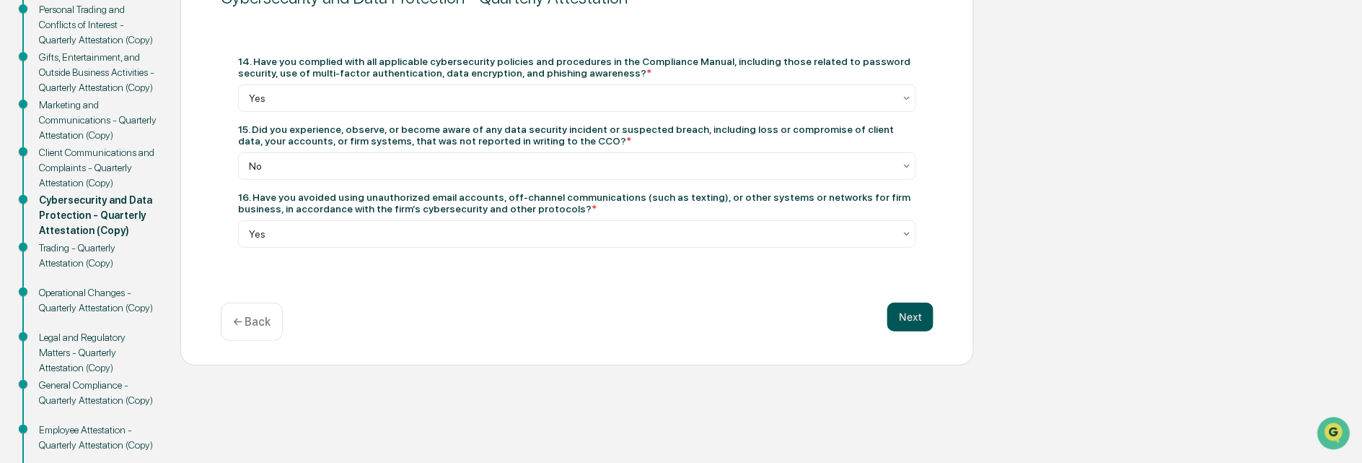
click at [906, 313] on button "Next" at bounding box center [910, 316] width 46 height 29
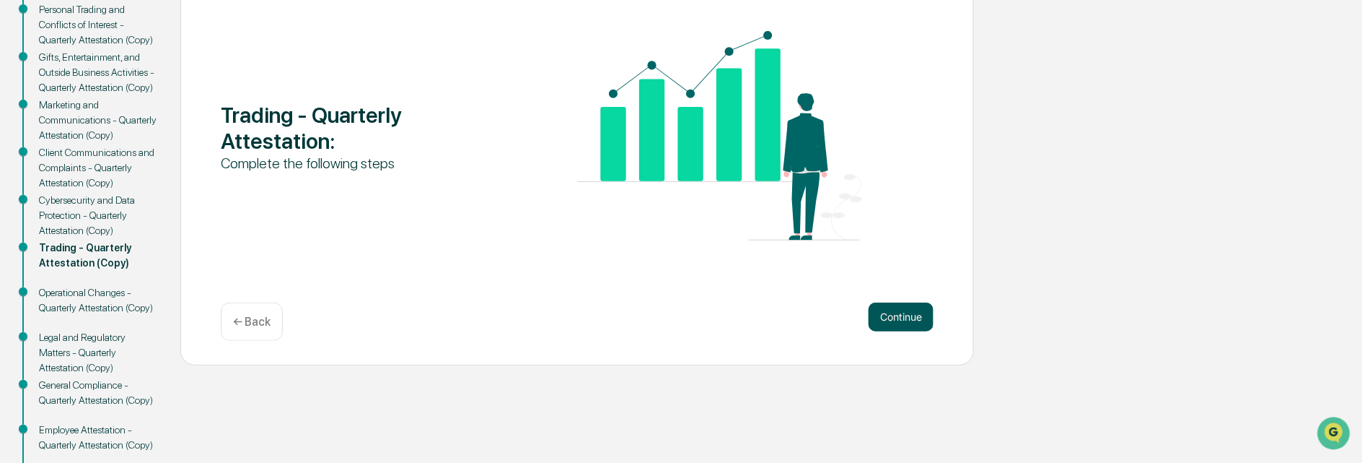
click at [893, 318] on button "Continue" at bounding box center [901, 316] width 65 height 29
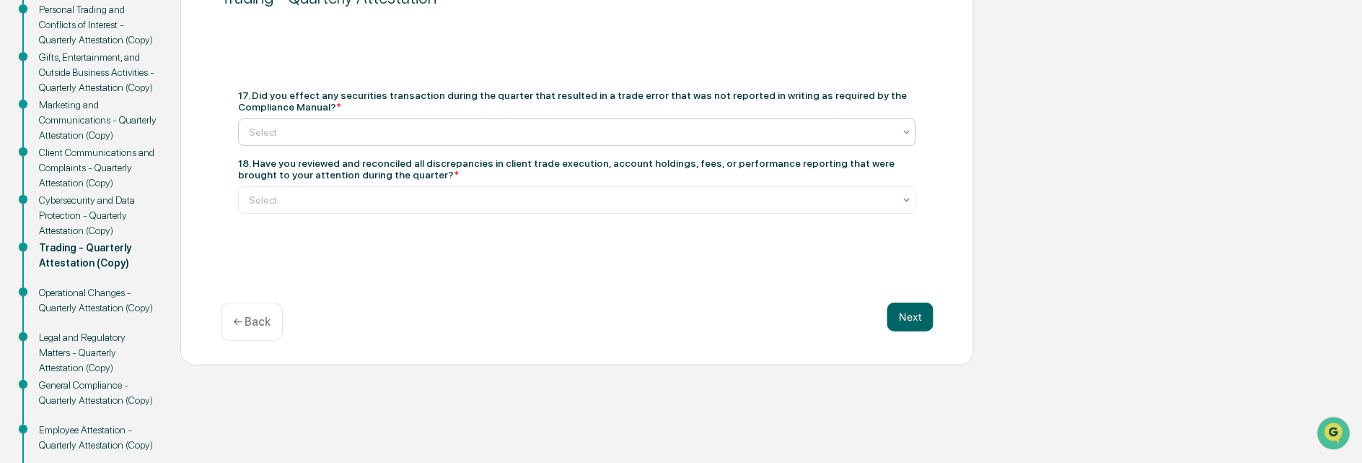
click at [266, 128] on div at bounding box center [571, 132] width 645 height 14
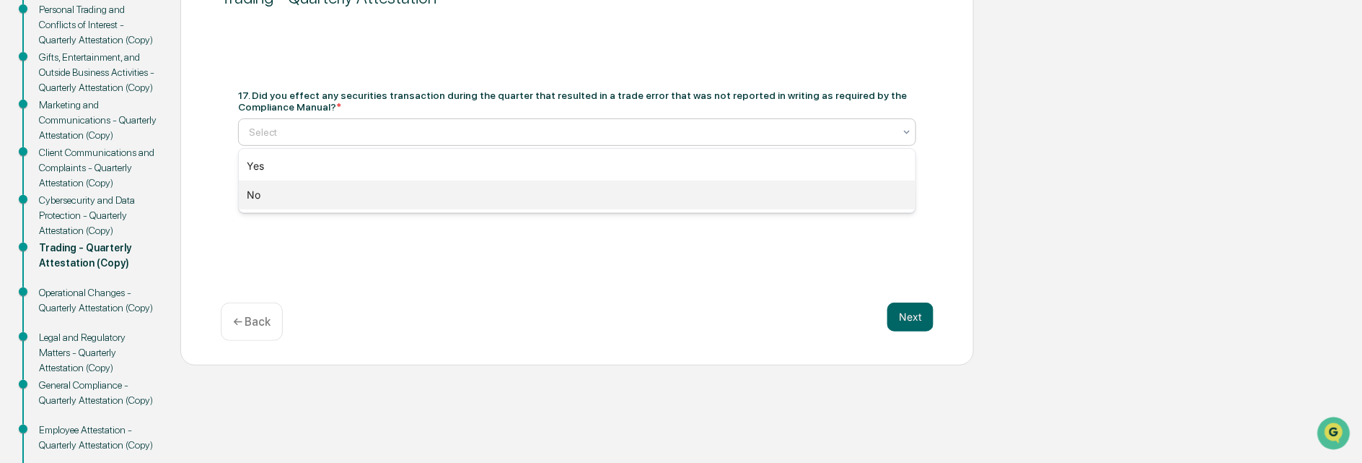
click at [254, 196] on div "No" at bounding box center [578, 194] width 678 height 29
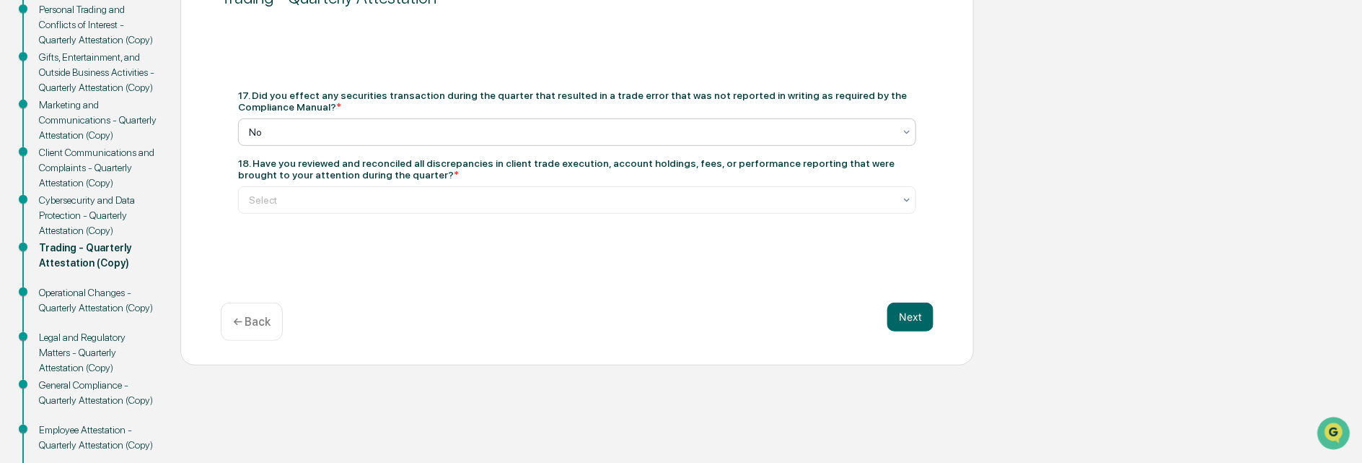
click at [254, 196] on div at bounding box center [571, 200] width 645 height 14
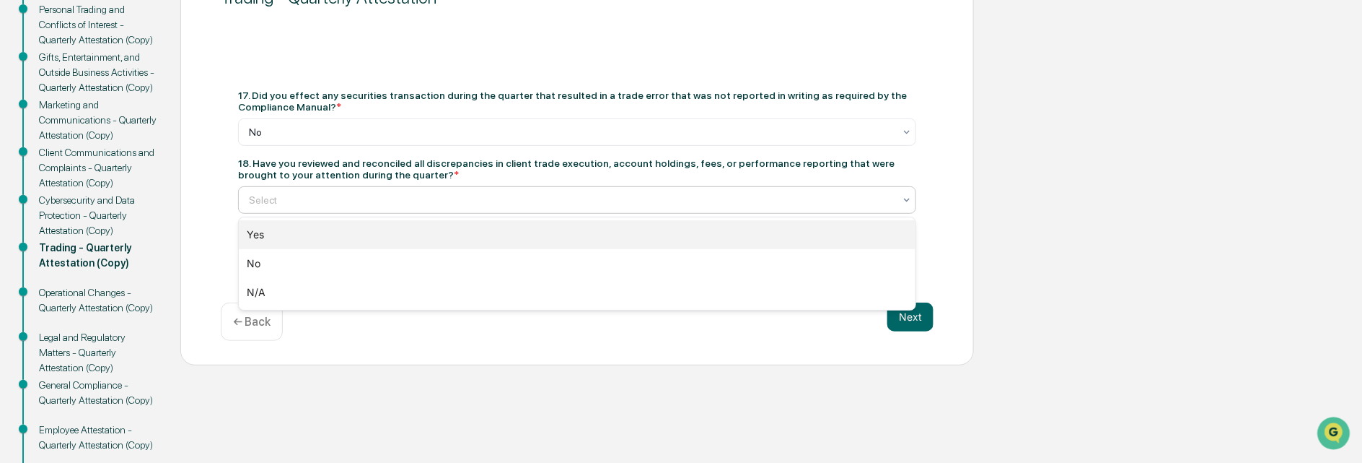
click at [253, 229] on div "Yes" at bounding box center [578, 234] width 678 height 29
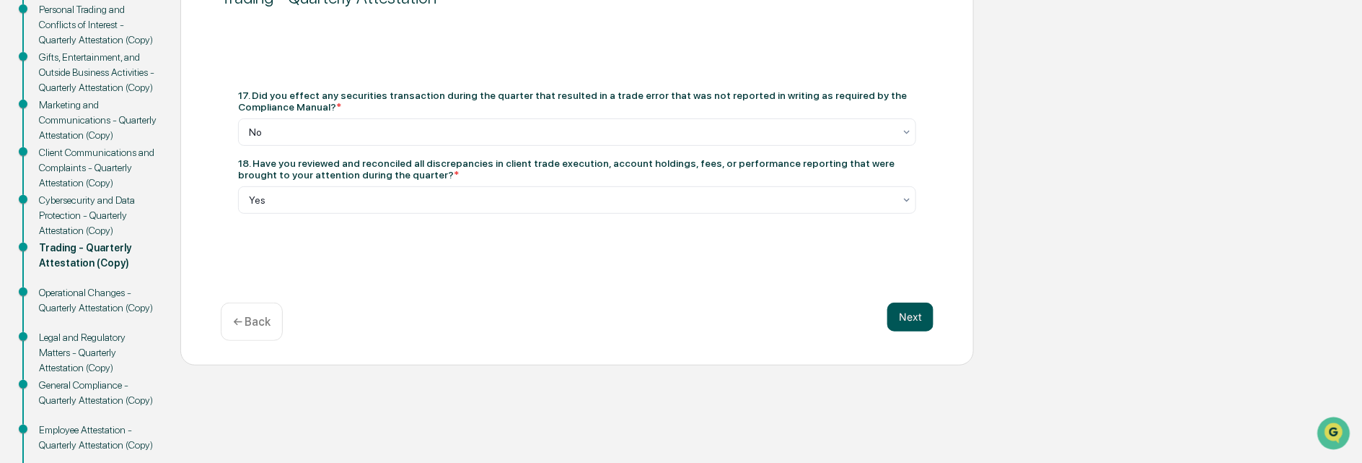
click at [899, 317] on button "Next" at bounding box center [910, 316] width 46 height 29
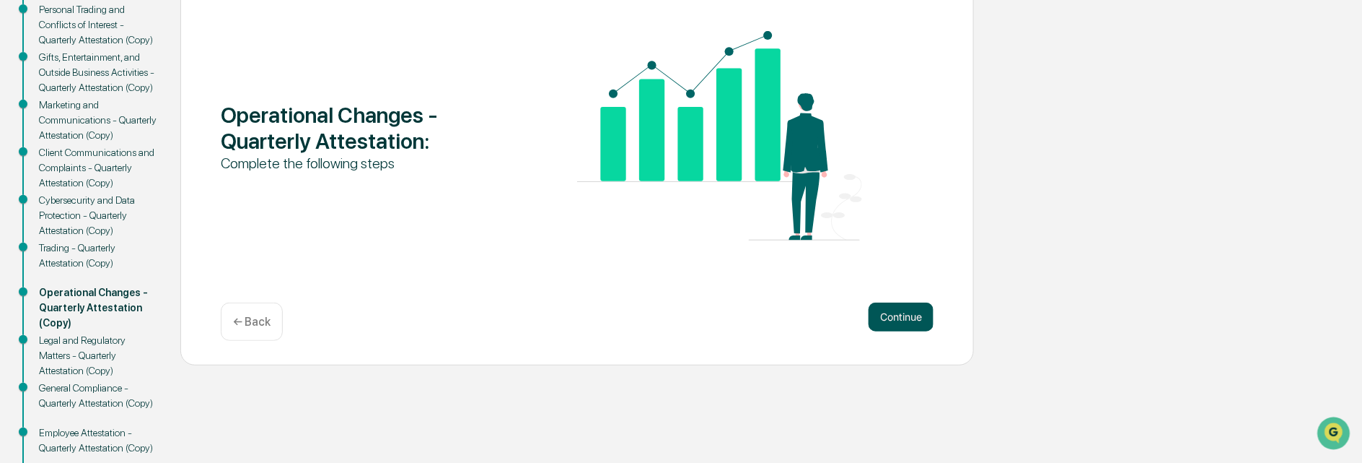
click at [895, 319] on button "Continue" at bounding box center [901, 316] width 65 height 29
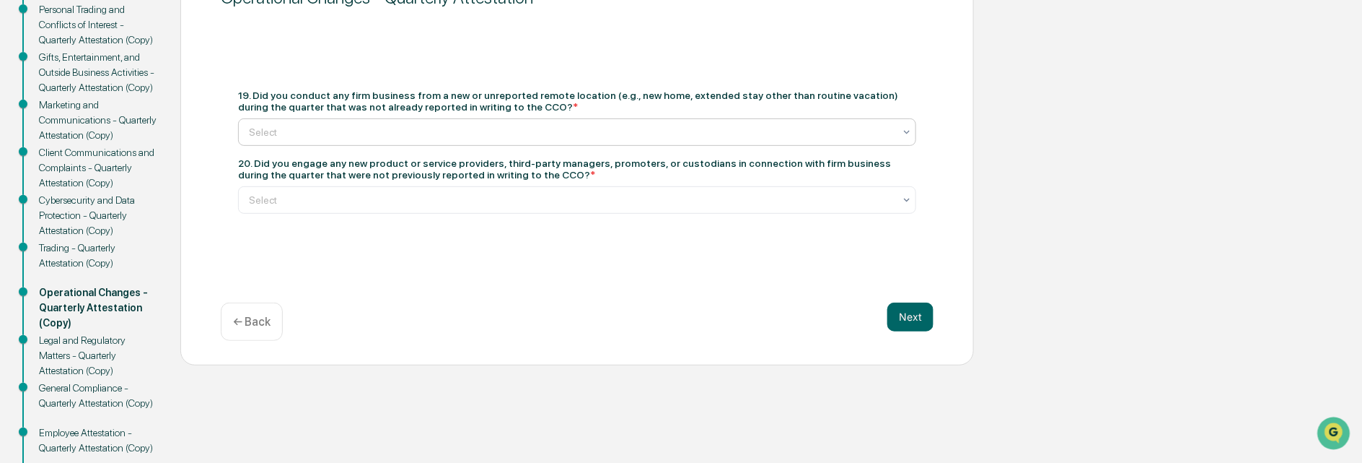
click at [264, 133] on div at bounding box center [571, 132] width 645 height 14
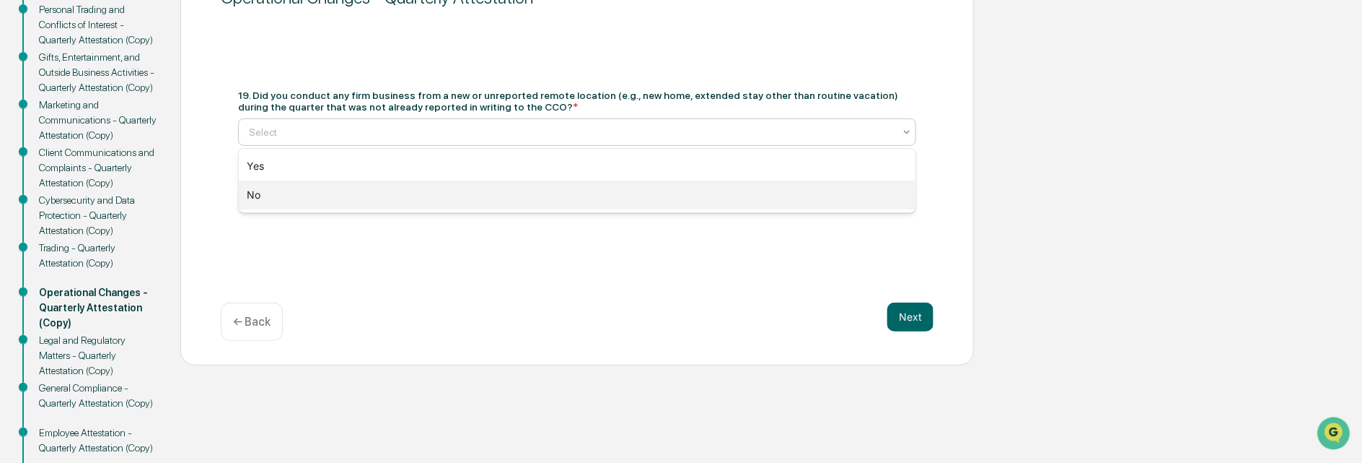
click at [249, 196] on div "No" at bounding box center [578, 194] width 678 height 29
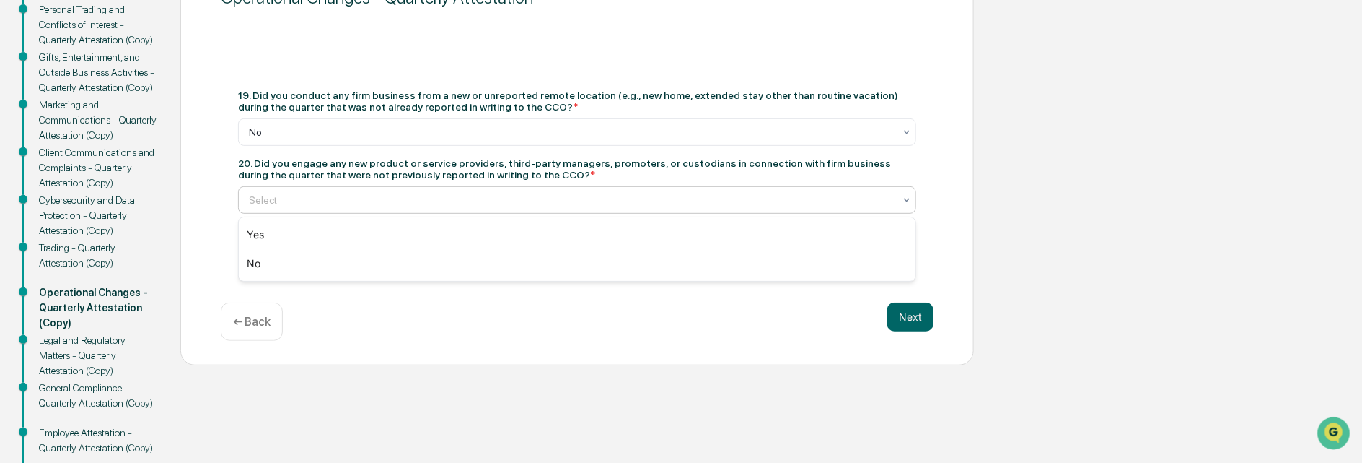
click at [249, 196] on input "text" at bounding box center [250, 200] width 2 height 12
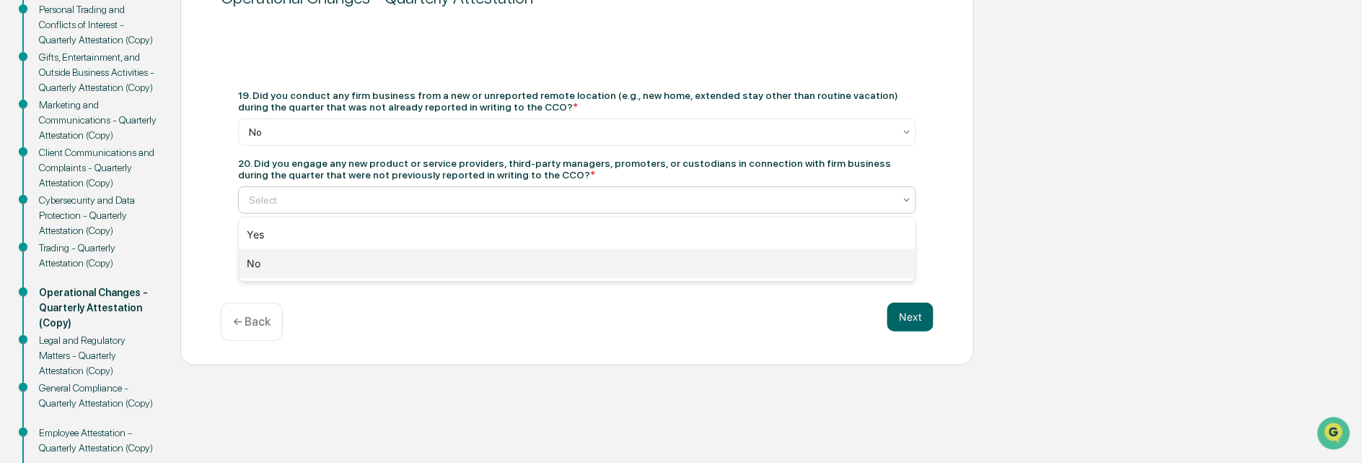
click at [242, 257] on div "No" at bounding box center [578, 263] width 678 height 29
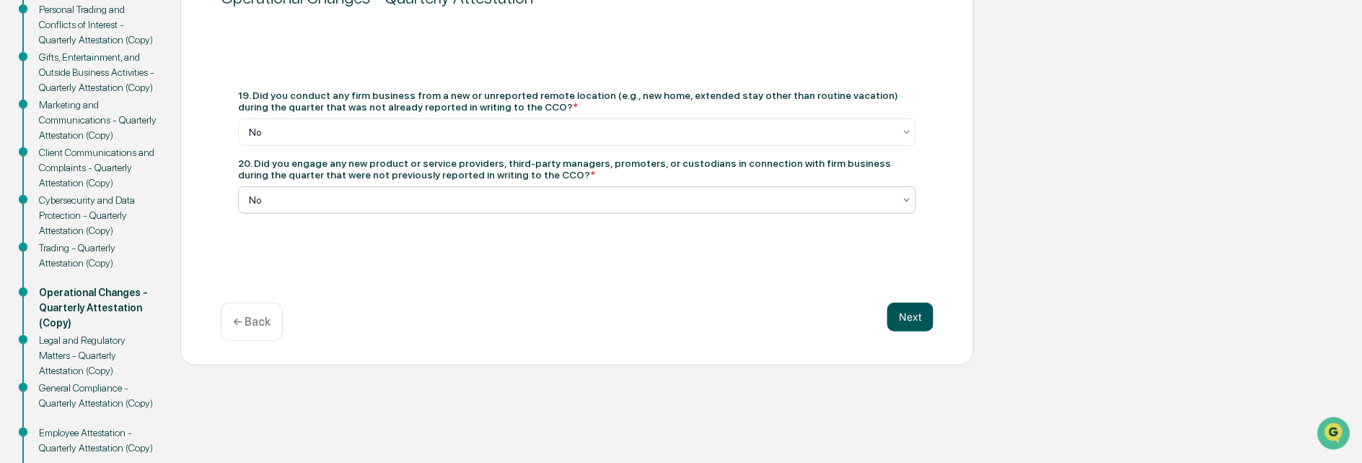
click at [918, 318] on button "Next" at bounding box center [910, 316] width 46 height 29
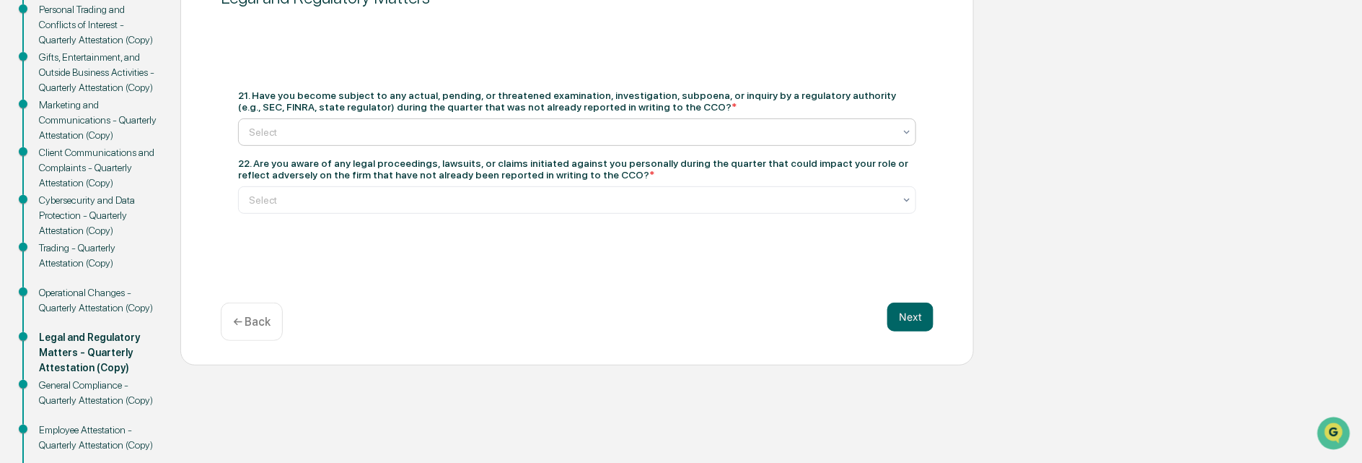
click at [268, 134] on div at bounding box center [571, 132] width 645 height 14
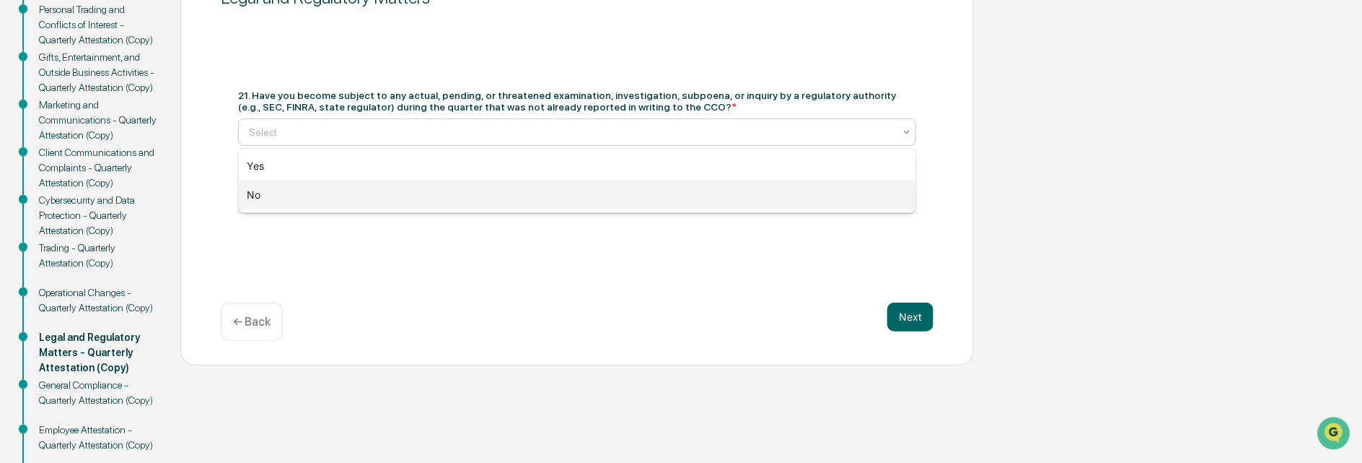
click at [257, 193] on div "No" at bounding box center [578, 194] width 678 height 29
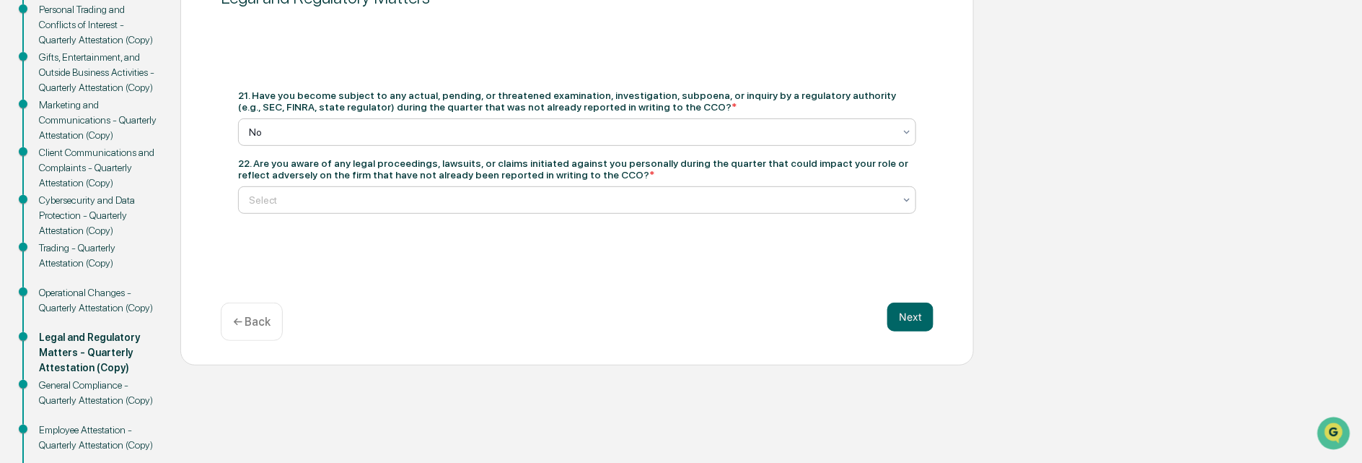
click at [273, 195] on div at bounding box center [571, 200] width 645 height 14
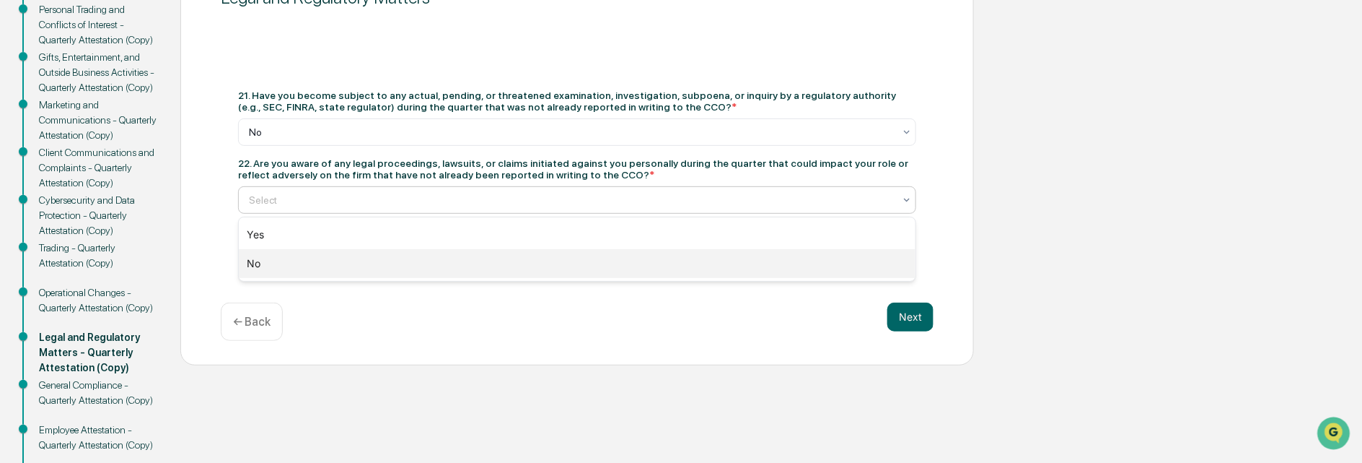
click at [254, 257] on div "No" at bounding box center [578, 263] width 678 height 29
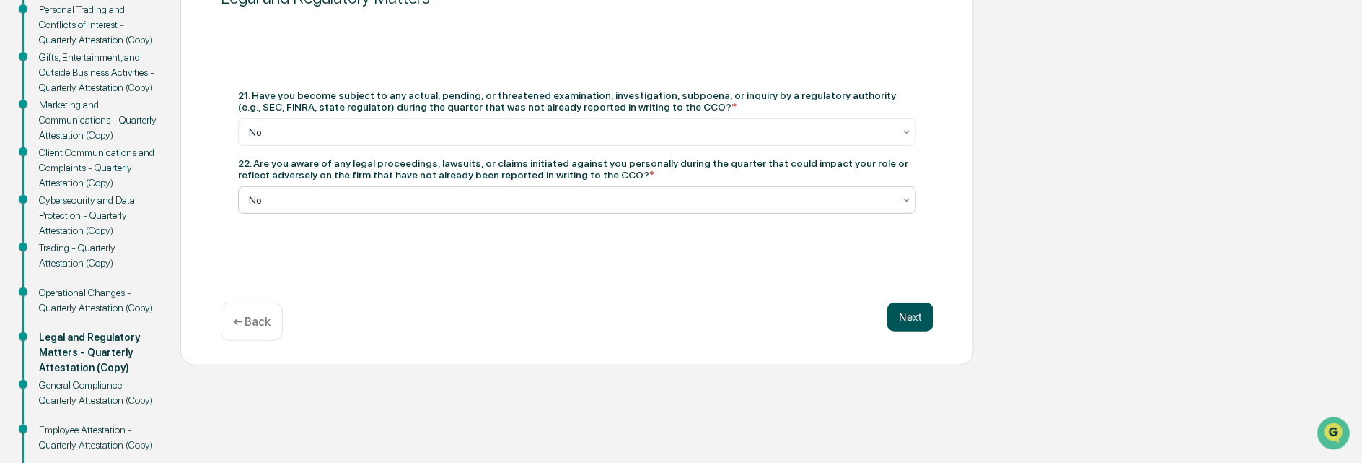
click at [916, 317] on button "Next" at bounding box center [910, 316] width 46 height 29
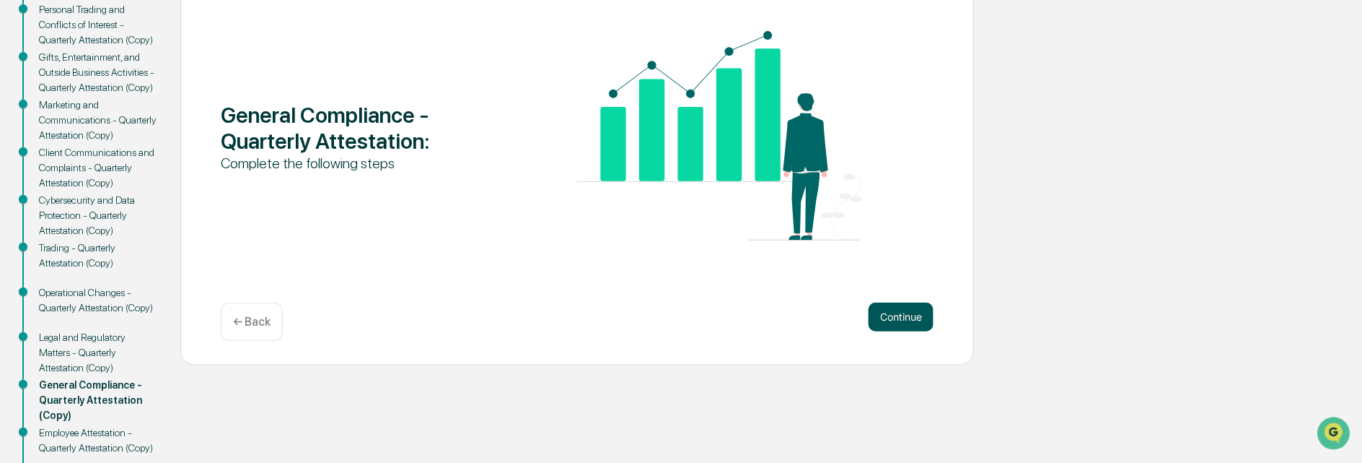
click at [898, 315] on button "Continue" at bounding box center [901, 316] width 65 height 29
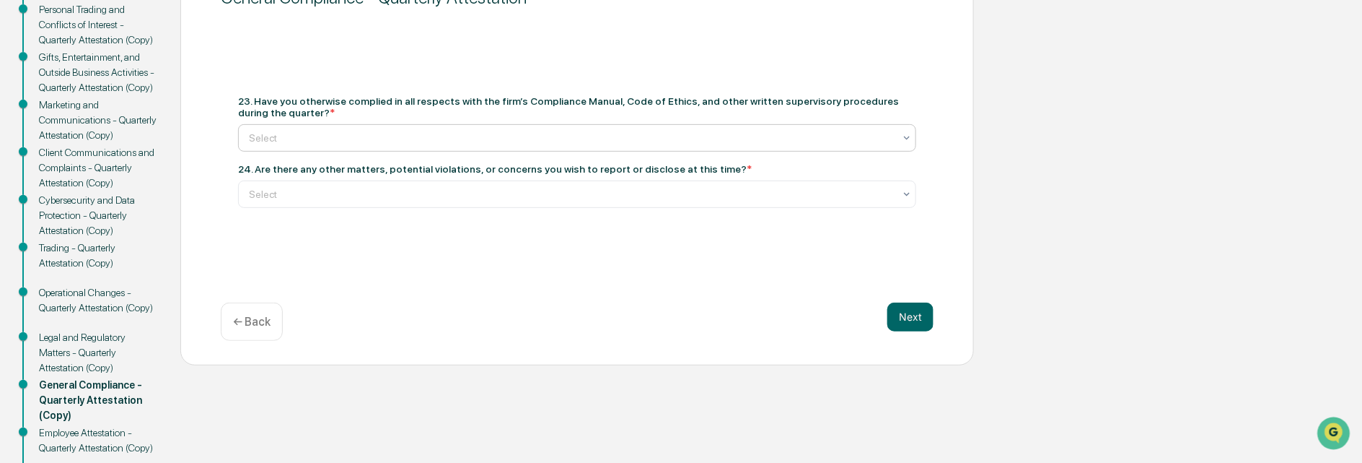
click at [267, 132] on div at bounding box center [571, 138] width 645 height 14
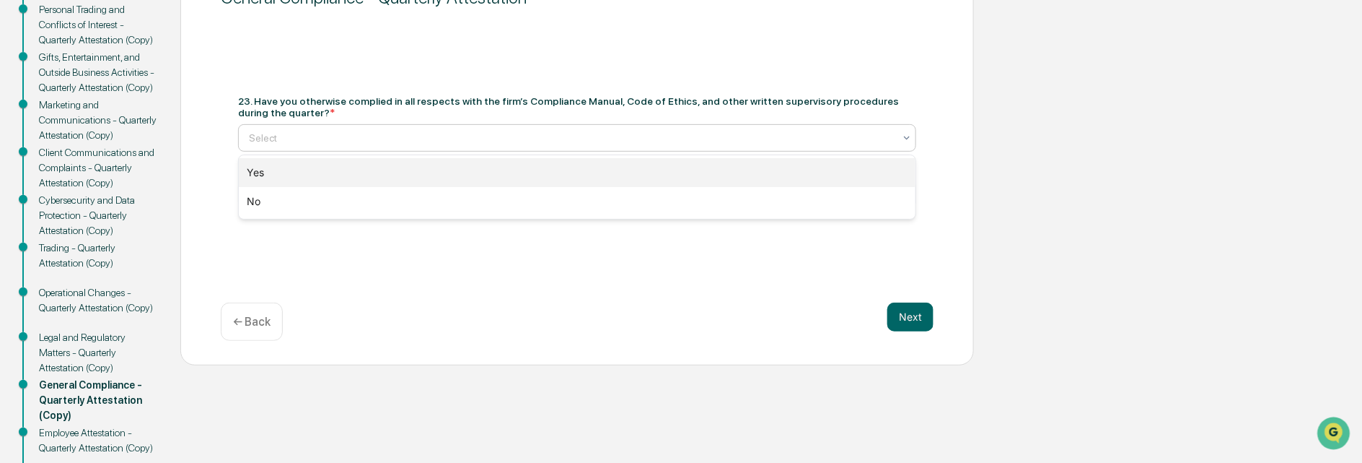
click at [259, 165] on div "Yes" at bounding box center [578, 172] width 678 height 29
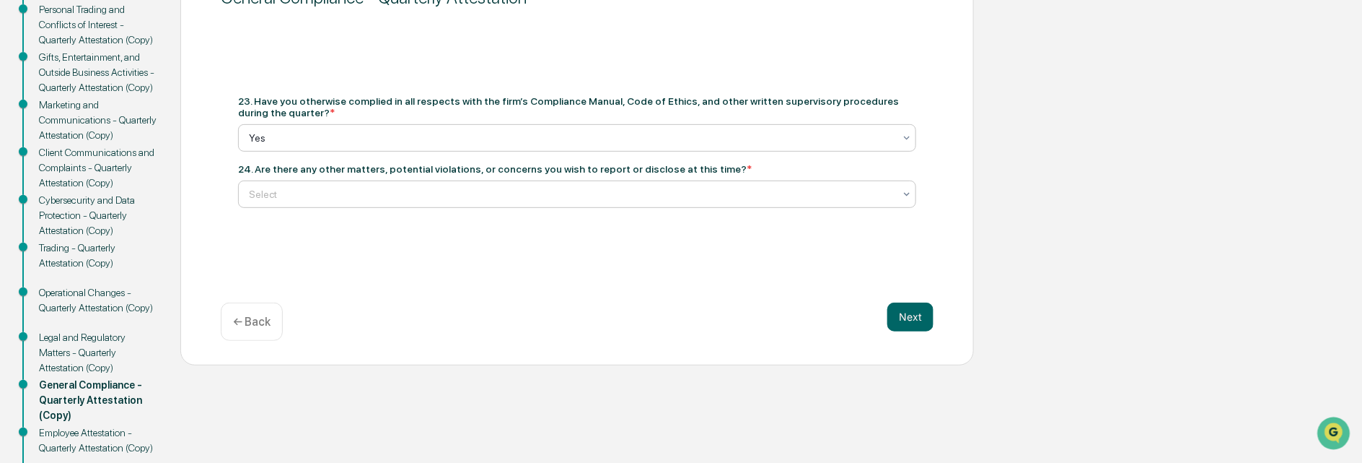
click at [267, 200] on div at bounding box center [571, 194] width 645 height 14
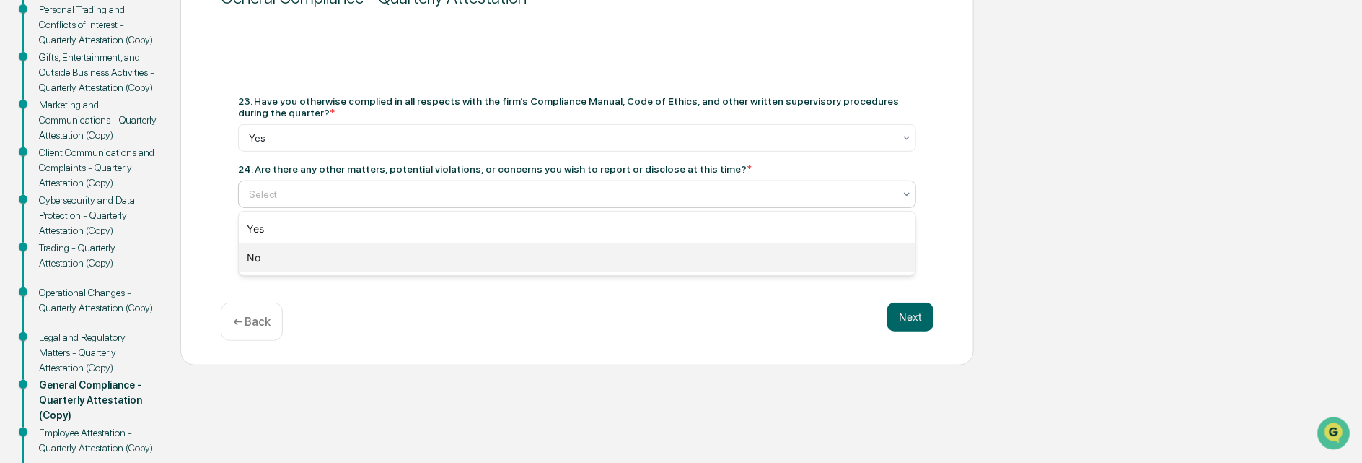
click at [254, 257] on div "No" at bounding box center [578, 257] width 678 height 29
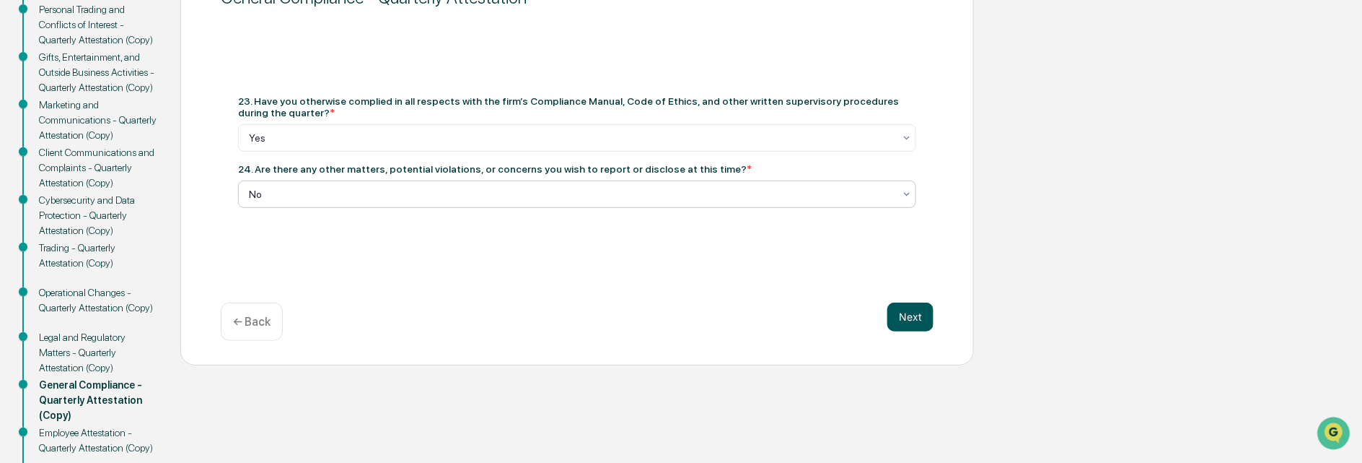
click at [921, 314] on button "Next" at bounding box center [910, 316] width 46 height 29
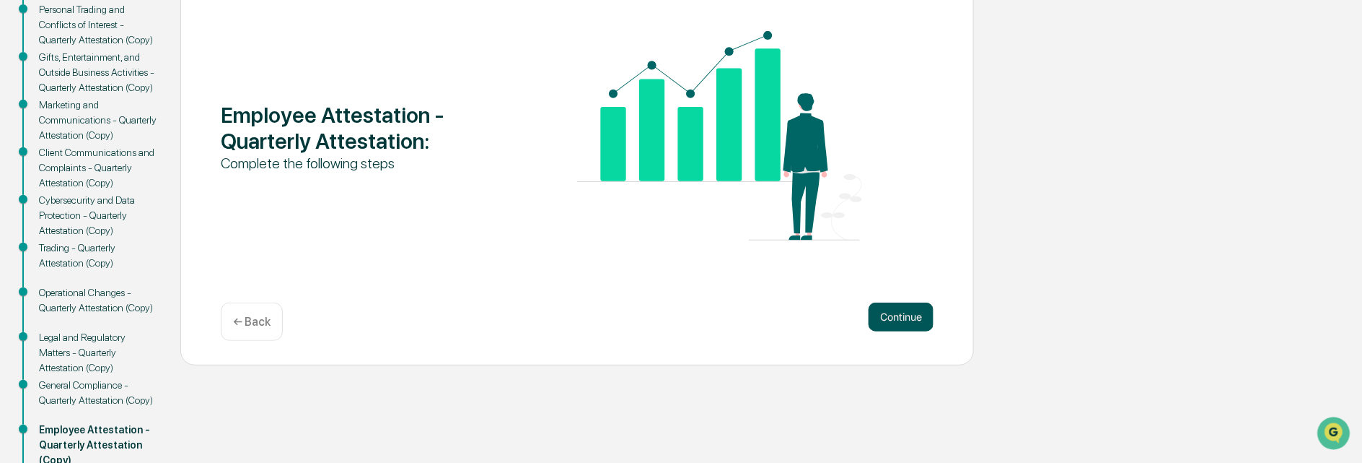
click at [904, 314] on button "Continue" at bounding box center [901, 316] width 65 height 29
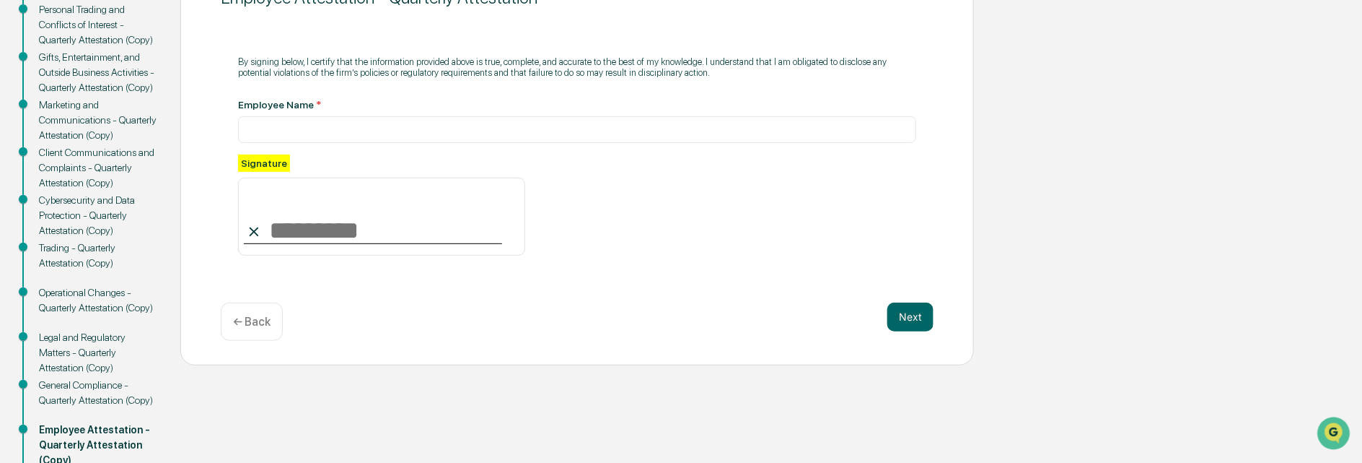
click at [279, 225] on input at bounding box center [381, 216] width 287 height 78
type input "*********"
click at [908, 314] on button "Next" at bounding box center [910, 316] width 46 height 29
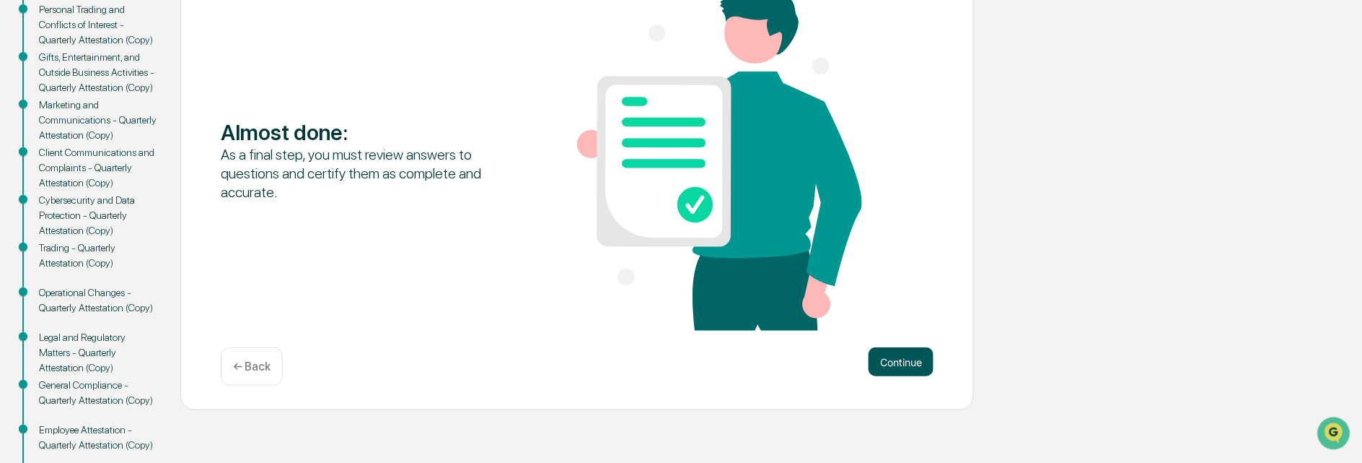
click at [899, 357] on button "Continue" at bounding box center [901, 361] width 65 height 29
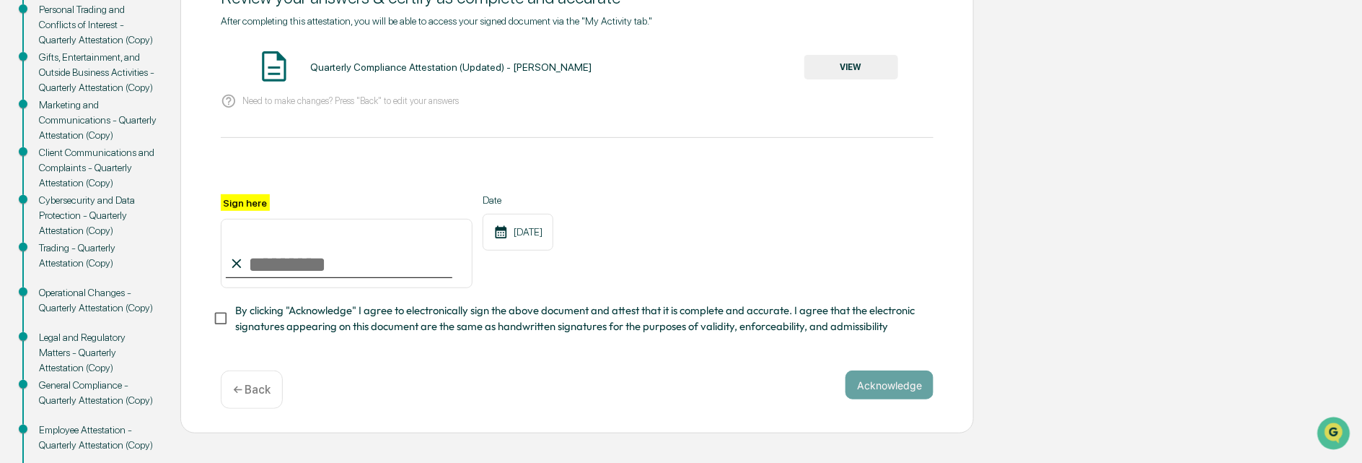
click at [276, 268] on input "Sign here" at bounding box center [347, 253] width 252 height 69
type input "**********"
click at [868, 387] on button "Acknowledge" at bounding box center [890, 384] width 88 height 29
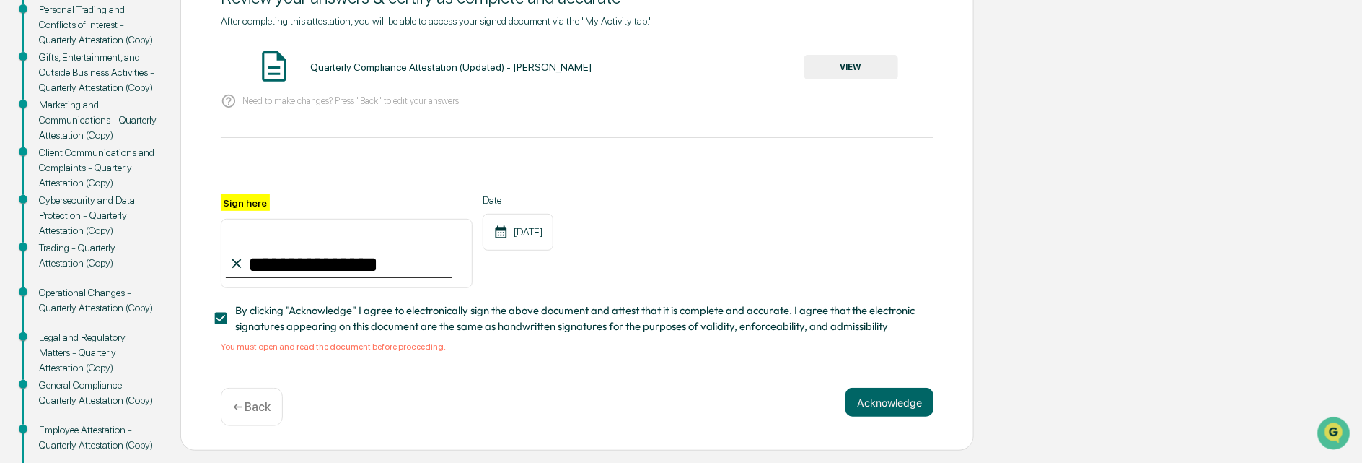
click at [864, 58] on button "VIEW" at bounding box center [852, 67] width 94 height 25
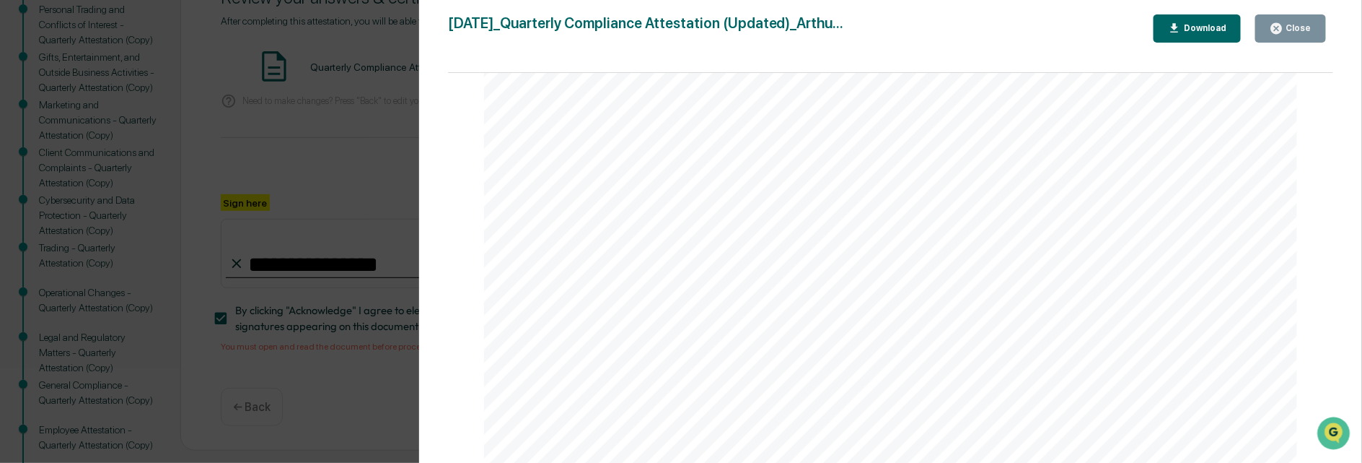
scroll to position [4388, 0]
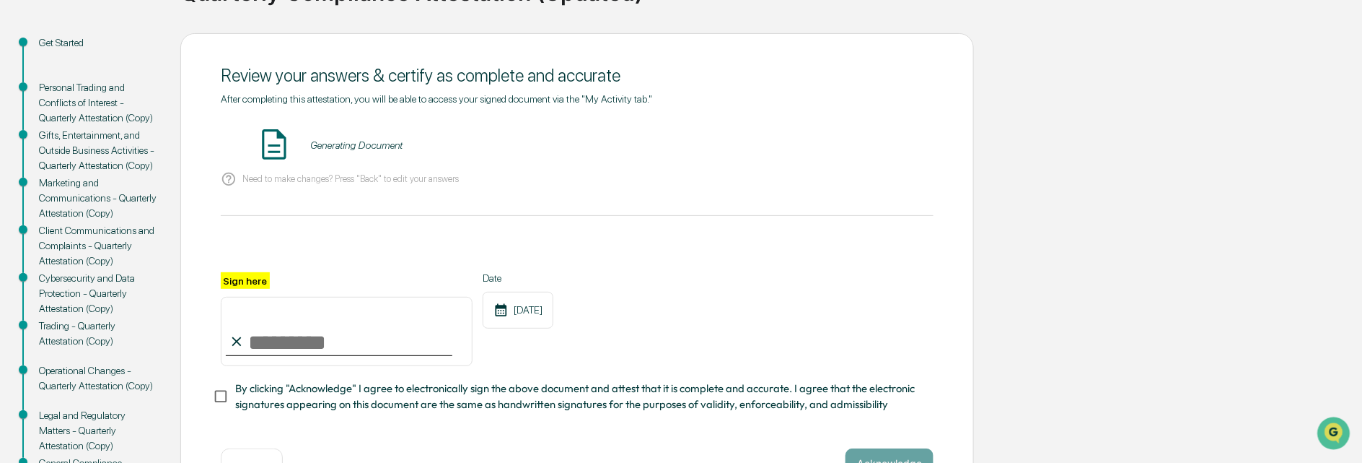
scroll to position [144, 0]
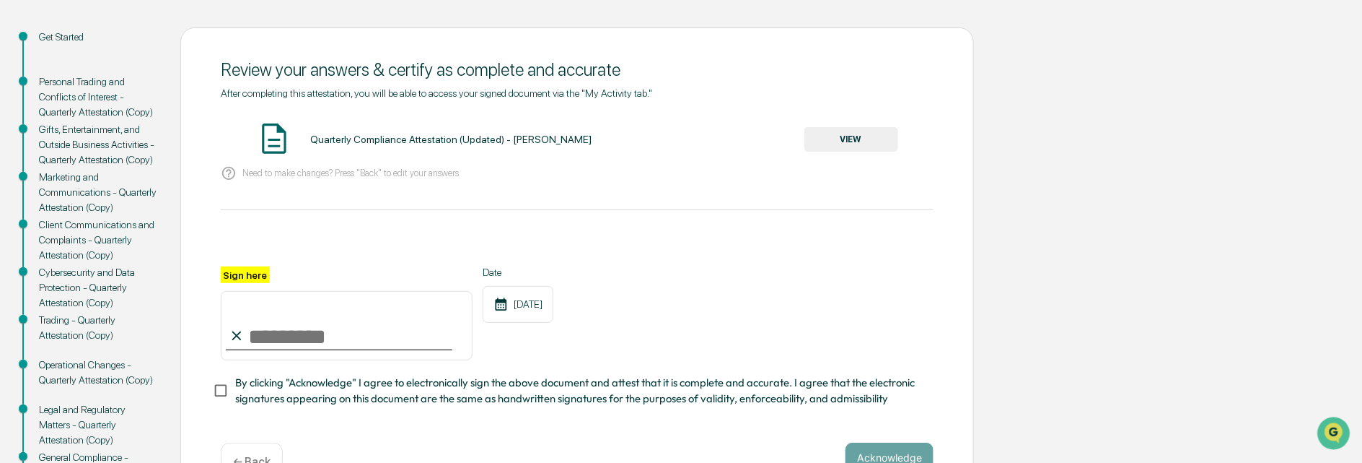
click at [310, 336] on input "Sign here" at bounding box center [347, 325] width 252 height 69
type input "**********"
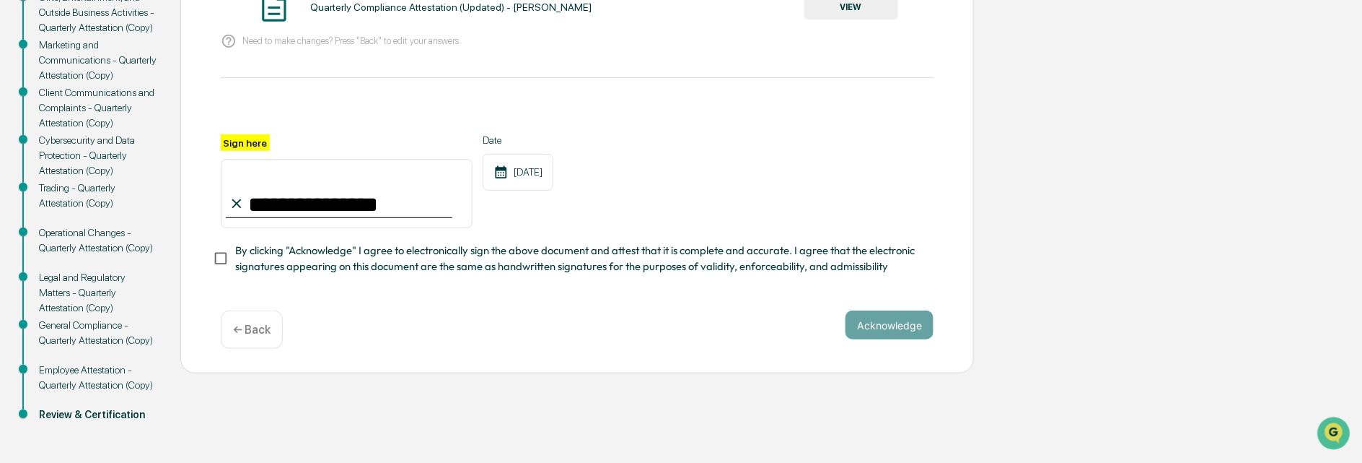
scroll to position [279, 0]
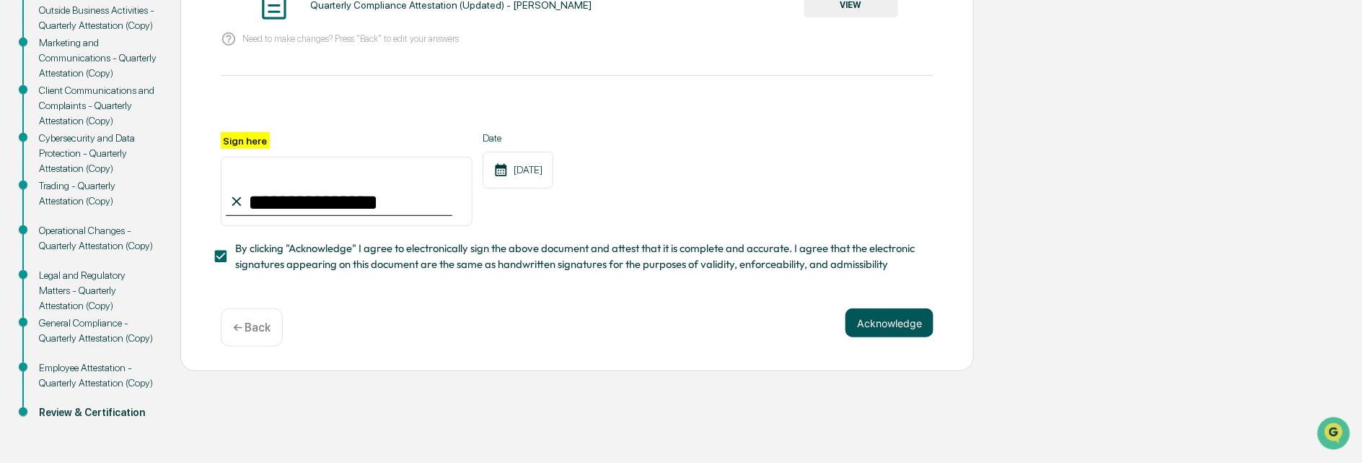
click at [886, 325] on button "Acknowledge" at bounding box center [890, 322] width 88 height 29
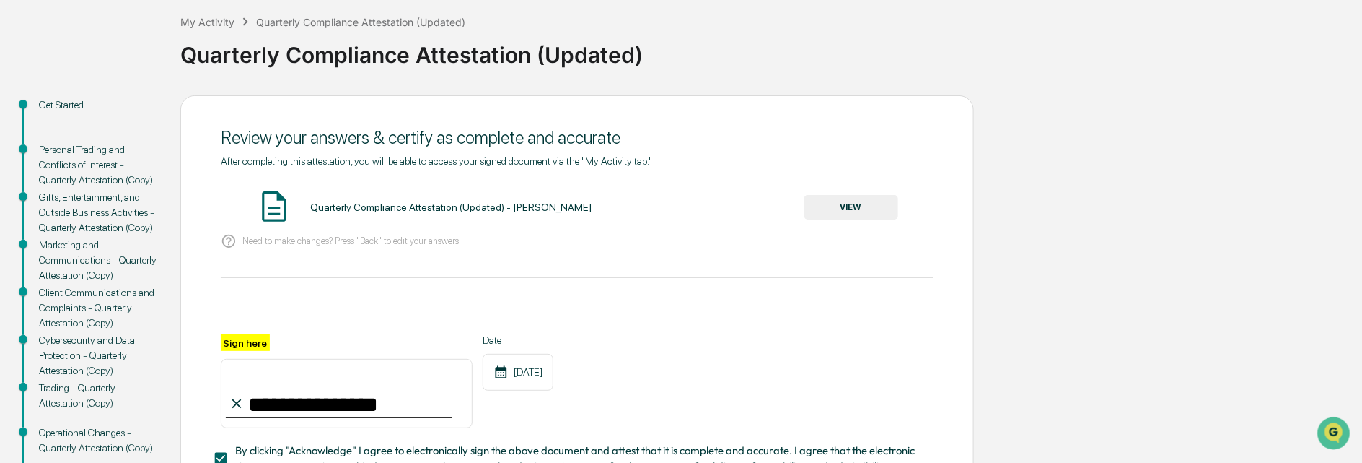
scroll to position [62, 0]
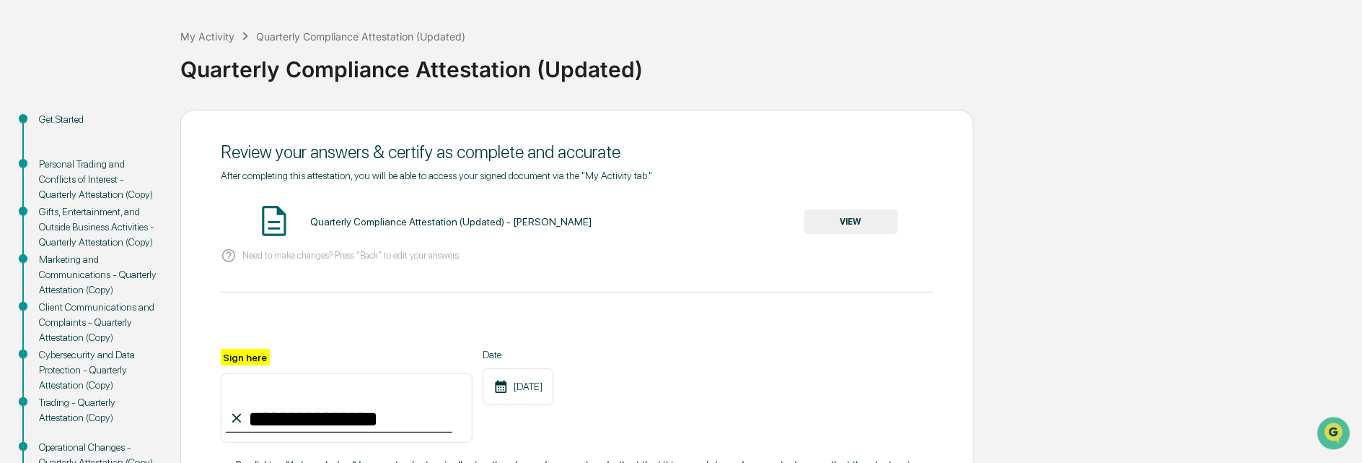
click at [269, 222] on img at bounding box center [274, 221] width 36 height 36
click at [859, 218] on button "VIEW" at bounding box center [852, 221] width 94 height 25
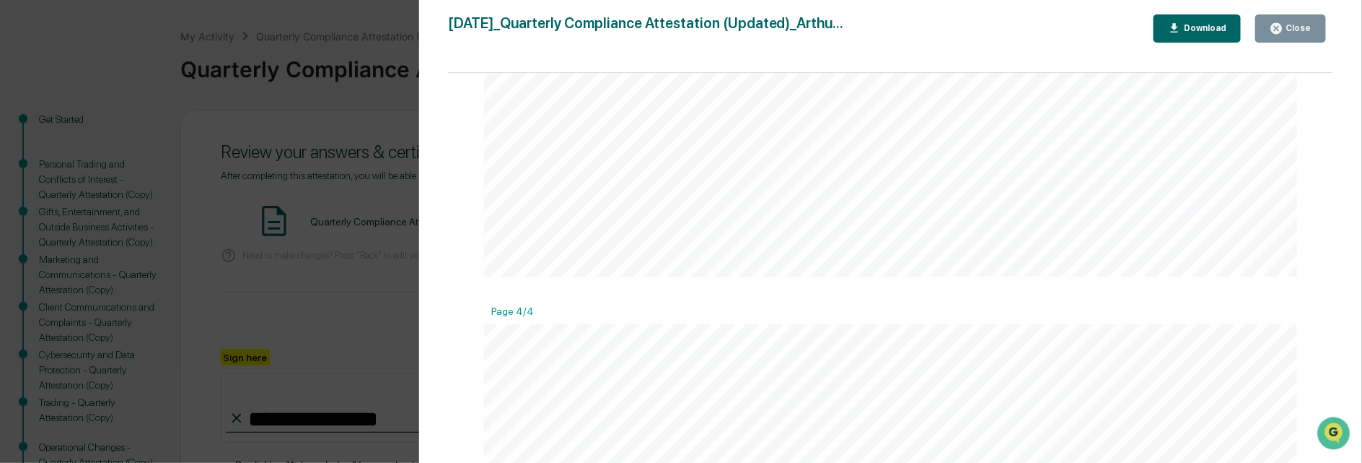
scroll to position [3306, 0]
click at [257, 167] on div "Version History 10/08/2025, 12:31 AM Arthur M. Cohen 2025-10-08_Quarterly Compl…" at bounding box center [681, 231] width 1362 height 463
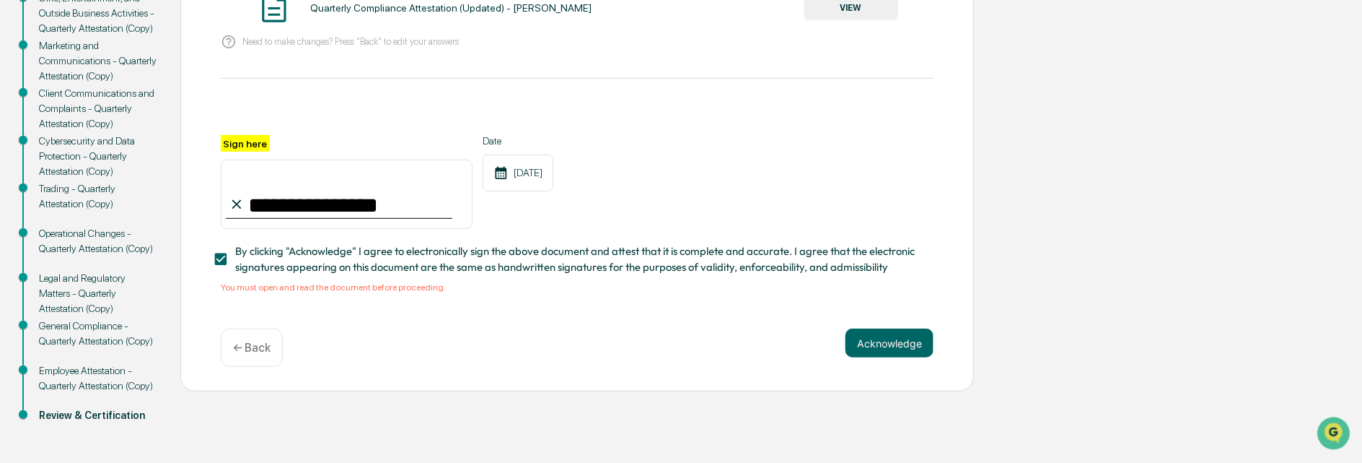
scroll to position [279, 0]
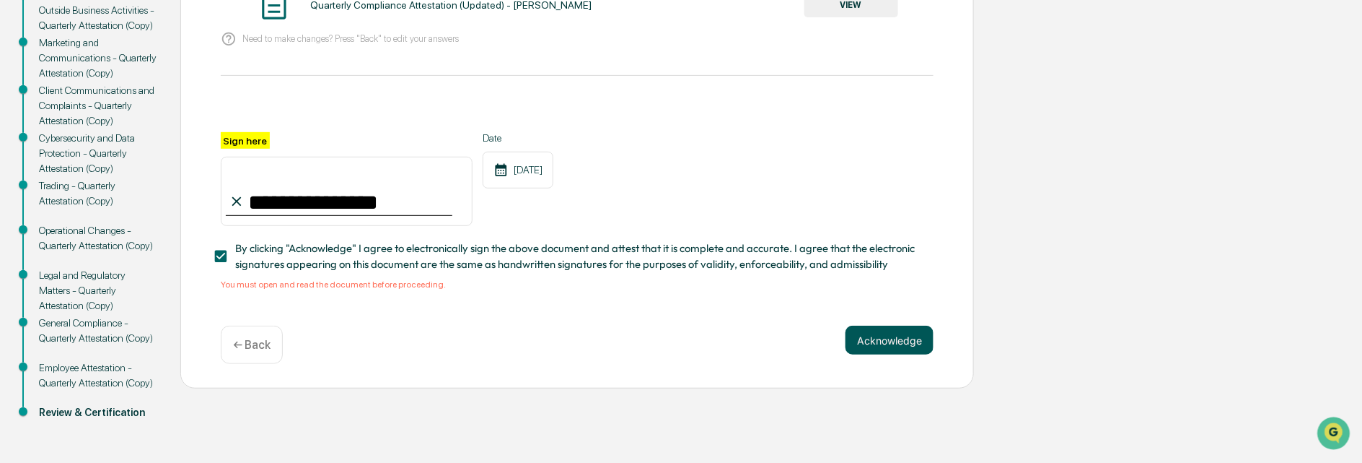
click at [875, 344] on button "Acknowledge" at bounding box center [890, 339] width 88 height 29
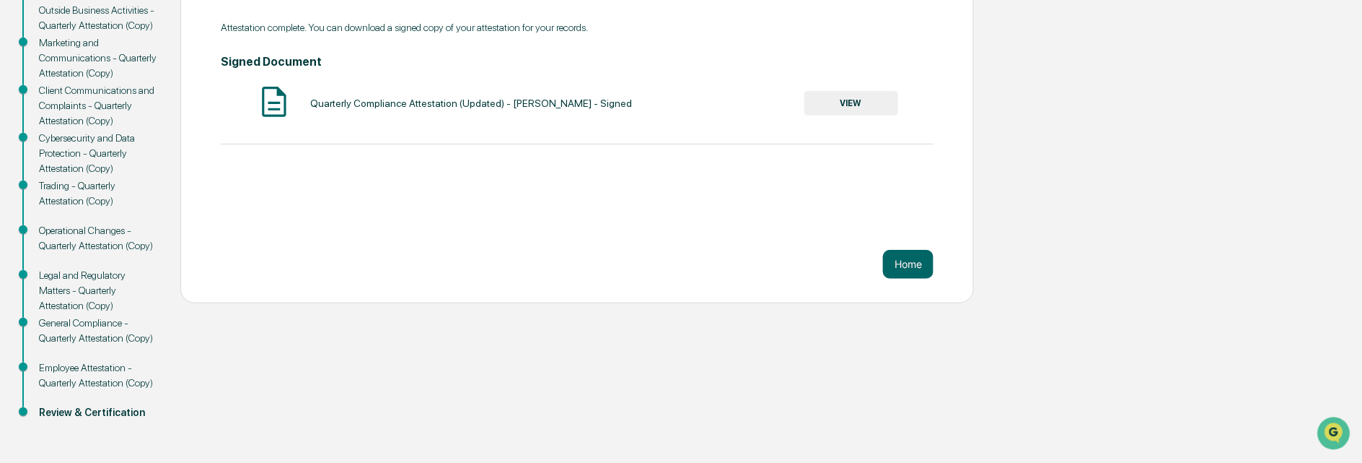
drag, startPoint x: 899, startPoint y: 260, endPoint x: 679, endPoint y: 301, distance: 223.7
click at [679, 301] on div "Attestation Complete. Attestation complete. You can download a signed copy of y…" at bounding box center [577, 98] width 794 height 410
click at [898, 255] on button "Home" at bounding box center [908, 264] width 51 height 29
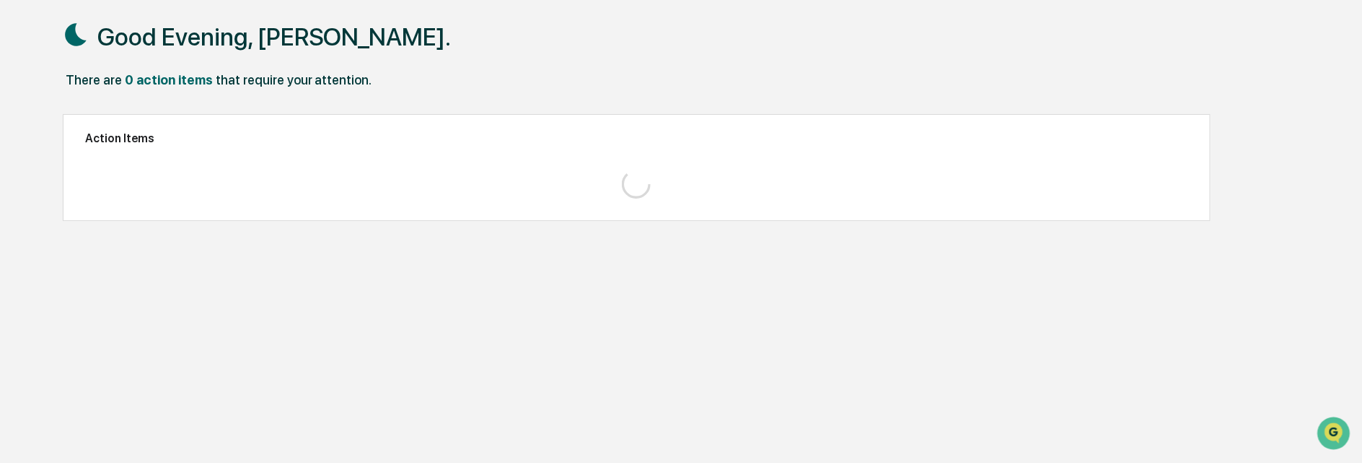
scroll to position [68, 0]
